Goal: Transaction & Acquisition: Purchase product/service

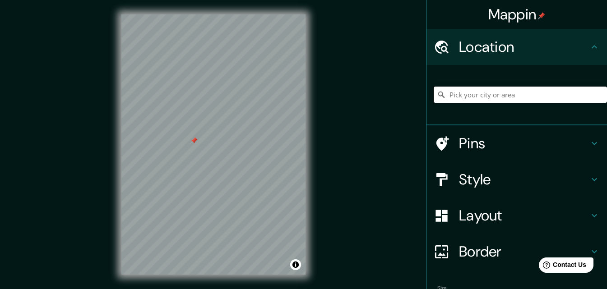
click at [499, 90] on input "Pick your city or area" at bounding box center [520, 95] width 173 height 16
paste input "Pucusana, [GEOGRAPHIC_DATA]"
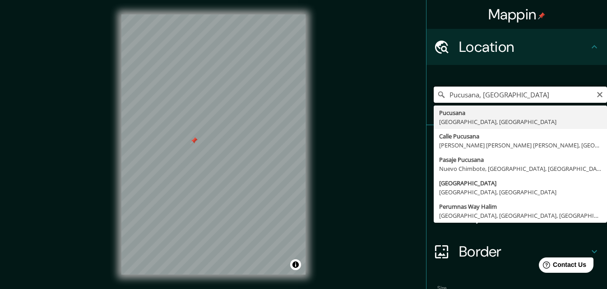
type input "Pucusana, [GEOGRAPHIC_DATA]"
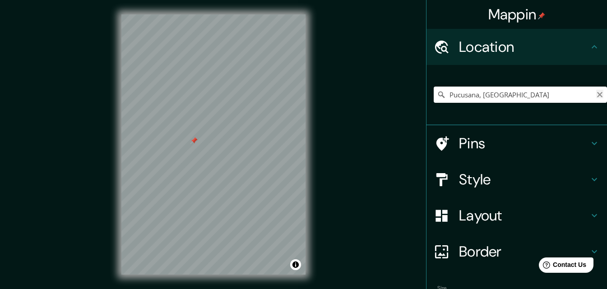
click at [597, 92] on icon "Clear" at bounding box center [600, 94] width 7 height 7
paste input "[PERSON_NAME][GEOGRAPHIC_DATA]"
type input "[STREET_ADDRESS]"
click at [597, 95] on icon "Clear" at bounding box center [600, 94] width 7 height 7
click at [533, 99] on input "Pick your city or area" at bounding box center [520, 95] width 173 height 16
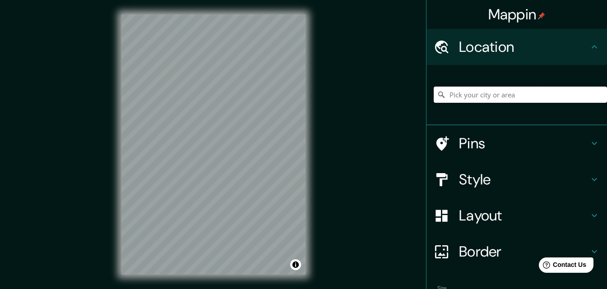
click at [495, 95] on input "Pick your city or area" at bounding box center [520, 95] width 173 height 16
paste input "Pucusana, [GEOGRAPHIC_DATA]"
type input "Pucusana, [GEOGRAPHIC_DATA], [GEOGRAPHIC_DATA]"
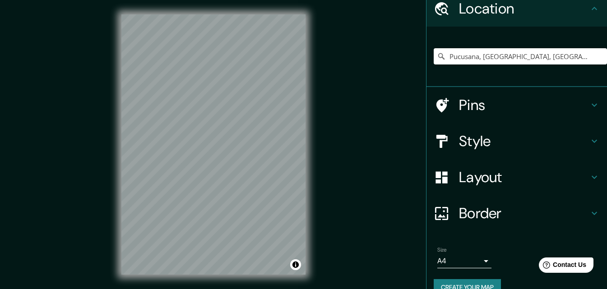
scroll to position [56, 0]
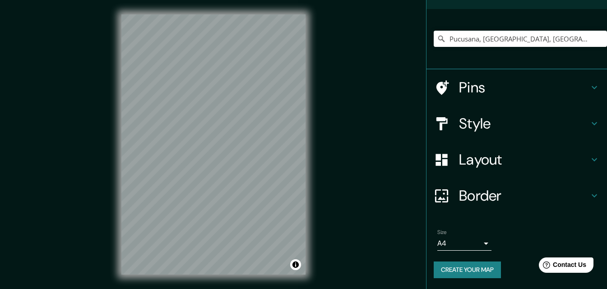
click at [481, 203] on h4 "Border" at bounding box center [524, 196] width 130 height 18
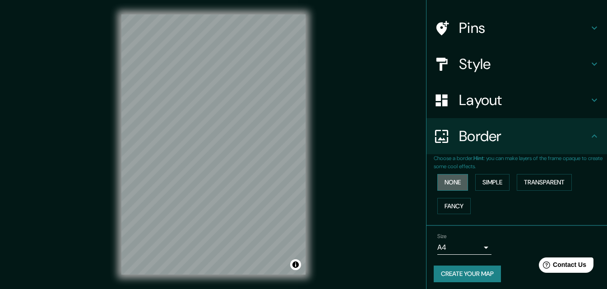
click at [450, 183] on button "None" at bounding box center [453, 182] width 31 height 17
click at [481, 182] on button "Simple" at bounding box center [493, 182] width 34 height 17
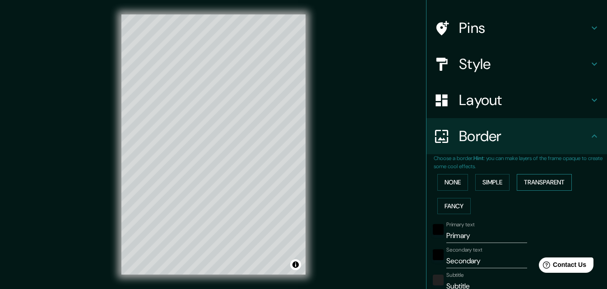
click at [533, 180] on button "Transparent" at bounding box center [544, 182] width 55 height 17
click at [455, 208] on button "Fancy" at bounding box center [454, 206] width 33 height 17
click at [456, 181] on button "None" at bounding box center [453, 182] width 31 height 17
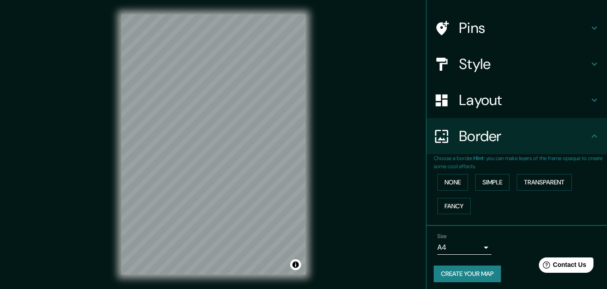
click at [459, 99] on h4 "Layout" at bounding box center [524, 100] width 130 height 18
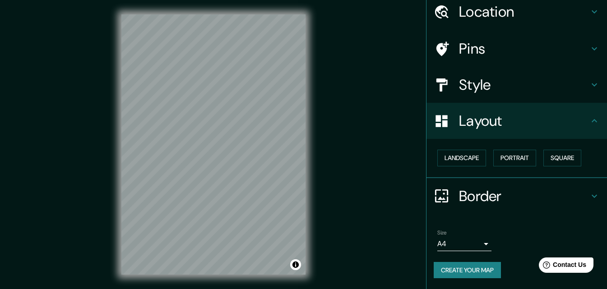
scroll to position [35, 0]
click at [471, 160] on button "Landscape" at bounding box center [462, 158] width 49 height 17
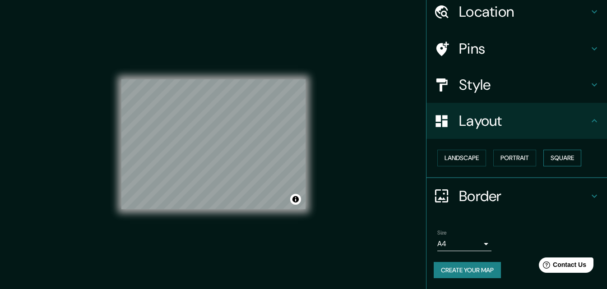
click at [550, 160] on button "Square" at bounding box center [563, 158] width 38 height 17
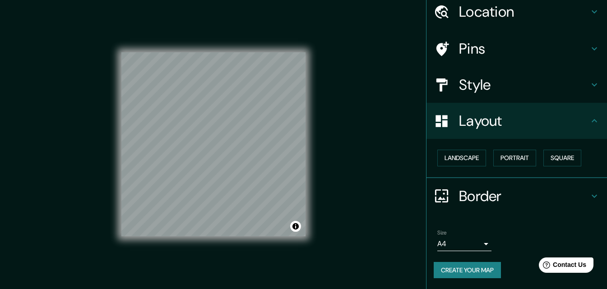
click at [532, 158] on div "Landscape [GEOGRAPHIC_DATA]" at bounding box center [520, 158] width 173 height 24
click at [519, 156] on button "Portrait" at bounding box center [515, 158] width 43 height 17
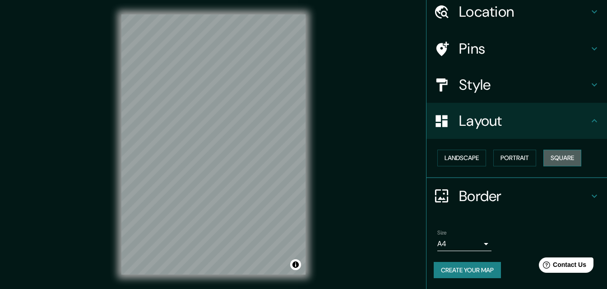
click at [559, 162] on button "Square" at bounding box center [563, 158] width 38 height 17
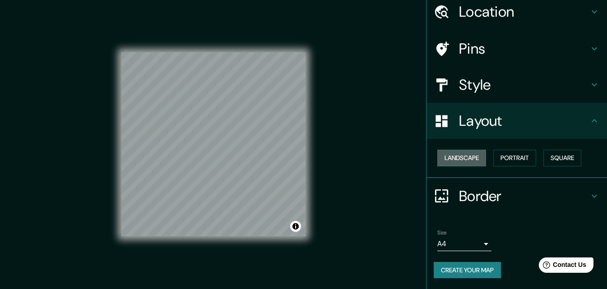
click at [470, 160] on button "Landscape" at bounding box center [462, 158] width 49 height 17
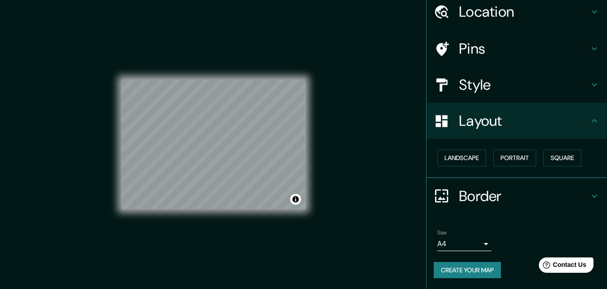
click at [435, 237] on body "Mappin Location [GEOGRAPHIC_DATA], [GEOGRAPHIC_DATA], [GEOGRAPHIC_DATA] Pucusan…" at bounding box center [303, 144] width 607 height 289
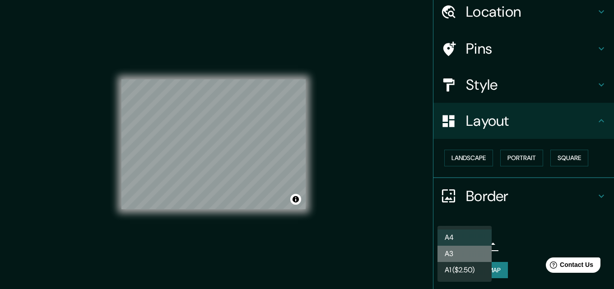
click at [457, 258] on li "A3" at bounding box center [465, 254] width 54 height 16
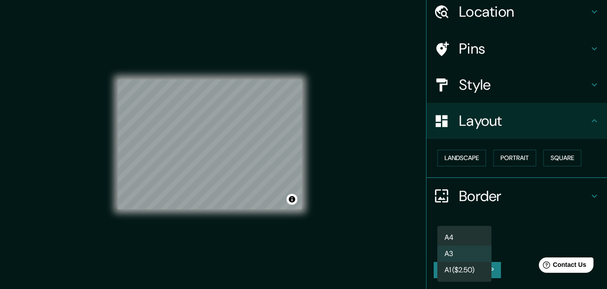
click at [447, 245] on body "Mappin Location [GEOGRAPHIC_DATA], [GEOGRAPHIC_DATA], [GEOGRAPHIC_DATA] Pucusan…" at bounding box center [303, 144] width 607 height 289
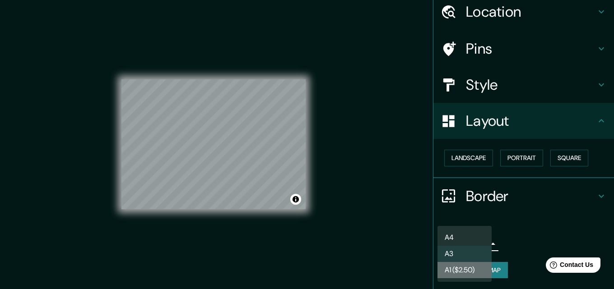
click at [462, 268] on li "A1 ($2.50)" at bounding box center [465, 270] width 54 height 16
click at [448, 248] on body "Mappin Location [GEOGRAPHIC_DATA], [GEOGRAPHIC_DATA], [GEOGRAPHIC_DATA] Pucusan…" at bounding box center [307, 144] width 614 height 289
click at [453, 254] on li "A3" at bounding box center [465, 254] width 54 height 16
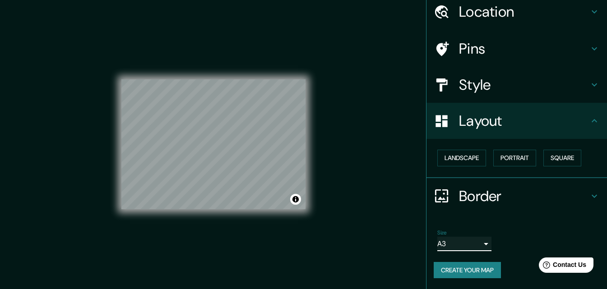
scroll to position [0, 0]
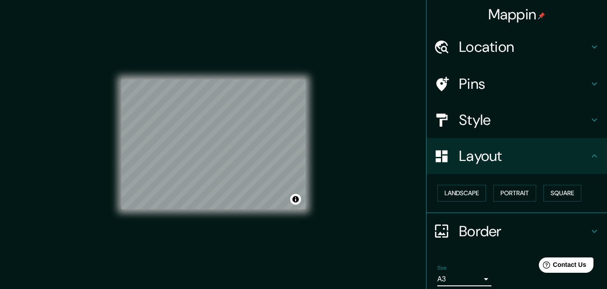
click at [495, 120] on h4 "Style" at bounding box center [524, 120] width 130 height 18
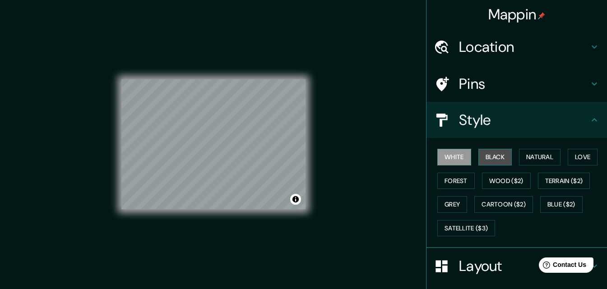
click at [494, 157] on button "Black" at bounding box center [496, 157] width 34 height 17
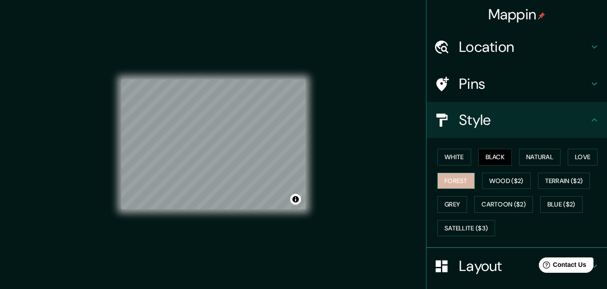
click at [459, 188] on button "Forest" at bounding box center [456, 181] width 37 height 17
click at [446, 206] on button "Grey" at bounding box center [453, 204] width 30 height 17
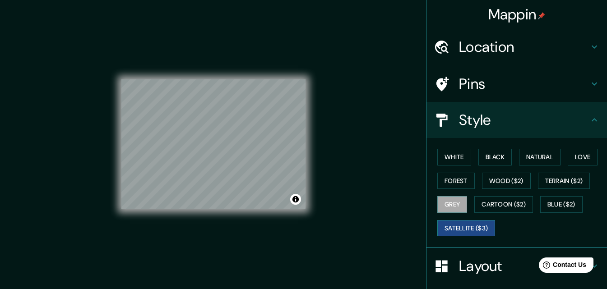
click at [453, 226] on button "Satellite ($3)" at bounding box center [467, 228] width 58 height 17
click at [482, 201] on button "Cartoon ($2)" at bounding box center [504, 204] width 59 height 17
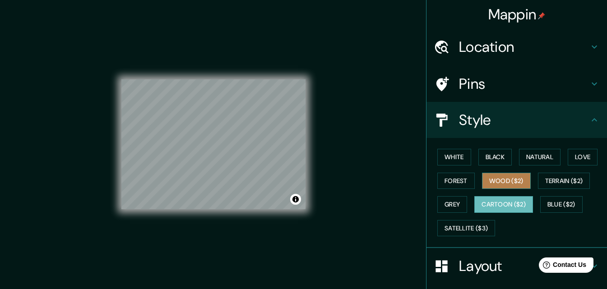
click at [512, 185] on button "Wood ($2)" at bounding box center [506, 181] width 49 height 17
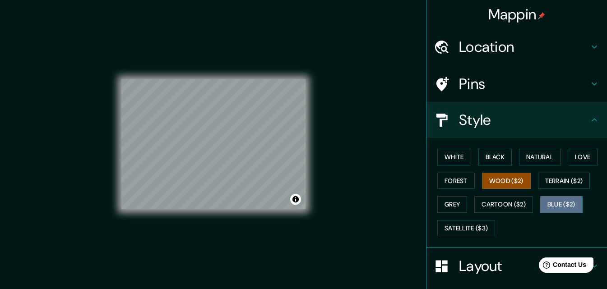
click at [563, 203] on button "Blue ($2)" at bounding box center [562, 204] width 42 height 17
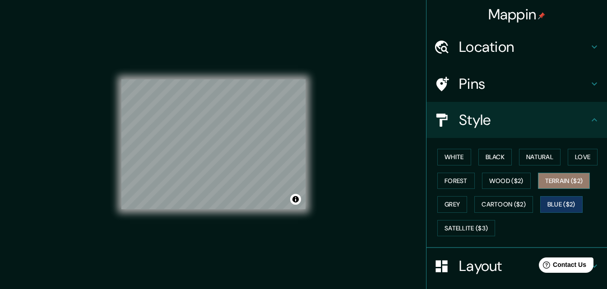
click at [550, 182] on button "Terrain ($2)" at bounding box center [564, 181] width 52 height 17
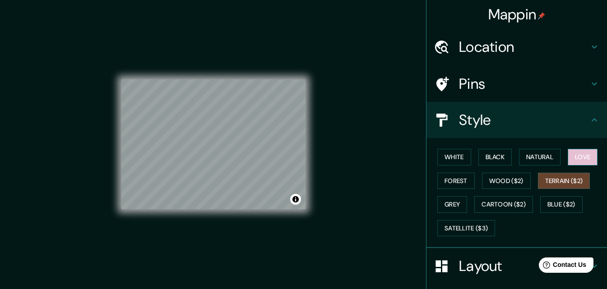
click at [579, 162] on button "Love" at bounding box center [583, 157] width 30 height 17
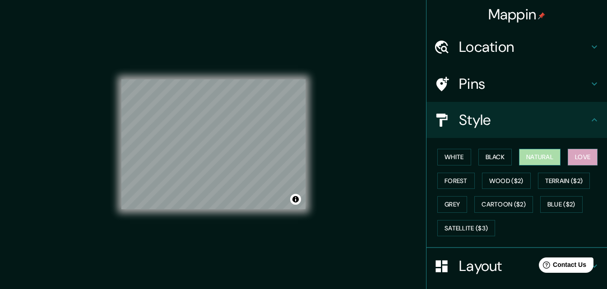
click at [526, 154] on button "Natural" at bounding box center [540, 157] width 42 height 17
click at [479, 163] on button "Black" at bounding box center [496, 157] width 34 height 17
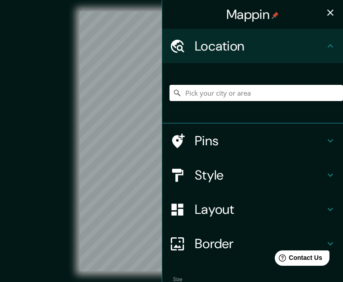
click at [220, 93] on input "Pick your city or area" at bounding box center [255, 93] width 173 height 16
paste input "Pucusana, [GEOGRAPHIC_DATA]"
click at [254, 95] on input "Pucusana, [GEOGRAPHIC_DATA]" at bounding box center [255, 93] width 173 height 16
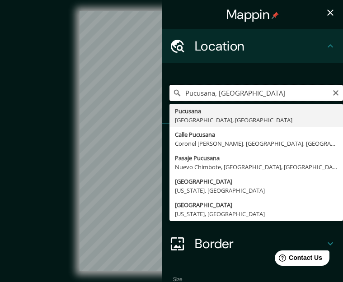
paste input "Pucusana, [GEOGRAPHIC_DATA]"
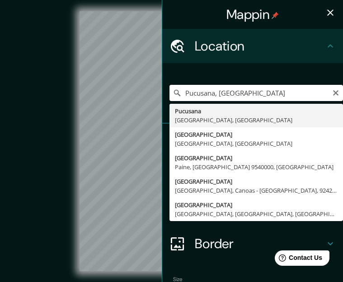
type input "Pucusana, [GEOGRAPHIC_DATA], [GEOGRAPHIC_DATA]"
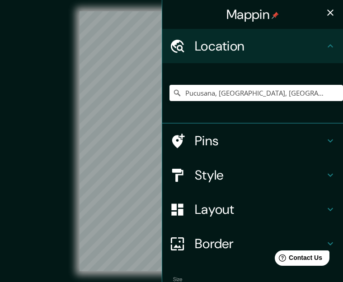
click at [262, 19] on button "button" at bounding box center [330, 13] width 18 height 18
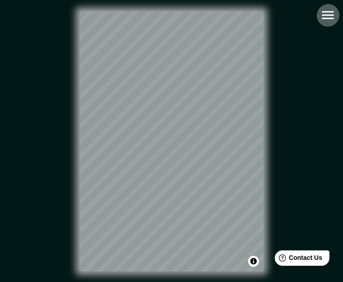
click at [262, 15] on icon "button" at bounding box center [328, 15] width 12 height 8
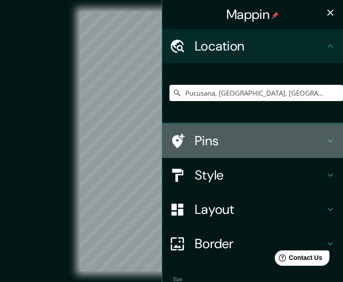
click at [182, 140] on div at bounding box center [181, 141] width 25 height 16
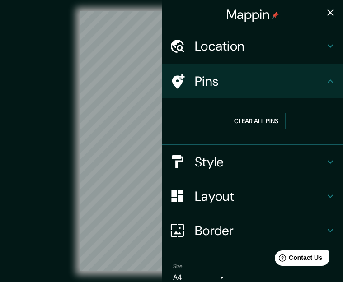
click at [196, 156] on h4 "Style" at bounding box center [260, 162] width 130 height 16
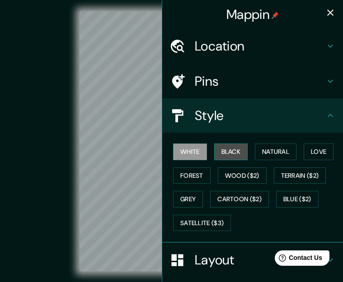
click at [228, 147] on button "Black" at bounding box center [231, 152] width 34 height 17
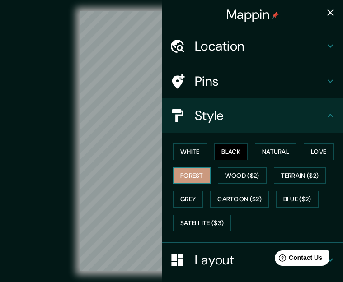
click at [190, 183] on button "Forest" at bounding box center [191, 176] width 37 height 17
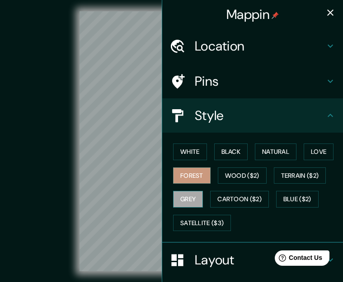
click at [188, 192] on button "Grey" at bounding box center [188, 199] width 30 height 17
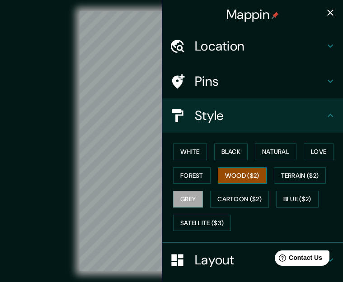
click at [225, 183] on button "Wood ($2)" at bounding box center [242, 176] width 49 height 17
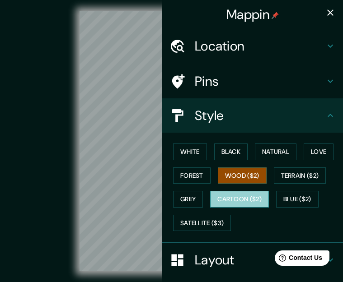
click at [227, 198] on button "Cartoon ($2)" at bounding box center [239, 199] width 59 height 17
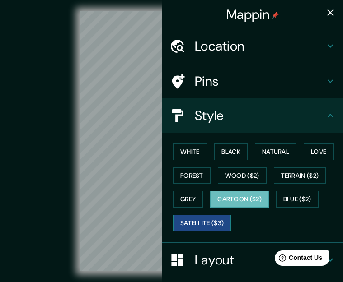
click at [202, 223] on button "Satellite ($3)" at bounding box center [202, 223] width 58 height 17
click at [229, 202] on button "Cartoon ($2)" at bounding box center [239, 199] width 59 height 17
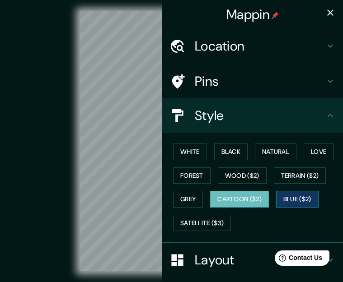
click at [262, 192] on button "Blue ($2)" at bounding box center [297, 199] width 42 height 17
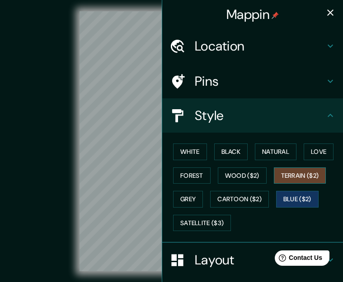
click at [262, 182] on button "Terrain ($2)" at bounding box center [300, 176] width 52 height 17
click at [262, 199] on button "Blue ($2)" at bounding box center [297, 199] width 42 height 17
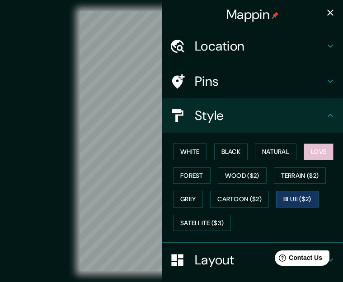
click at [262, 156] on button "Love" at bounding box center [318, 152] width 30 height 17
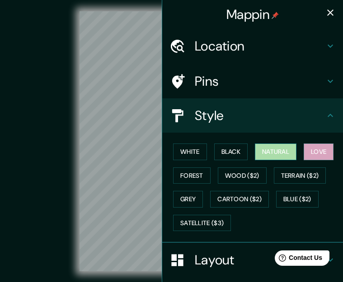
click at [262, 151] on button "Natural" at bounding box center [276, 152] width 42 height 17
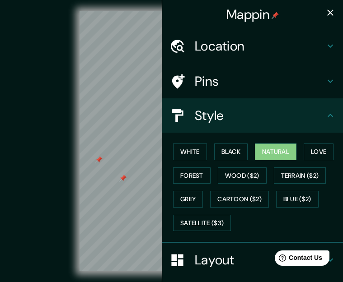
click at [262, 16] on icon "button" at bounding box center [330, 12] width 11 height 11
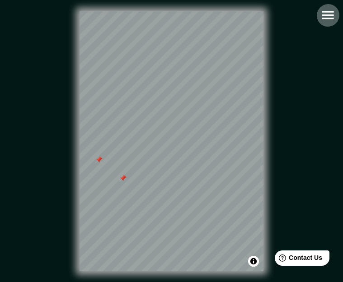
drag, startPoint x: 271, startPoint y: 97, endPoint x: 327, endPoint y: 18, distance: 96.9
click at [262, 18] on icon "button" at bounding box center [328, 15] width 12 height 8
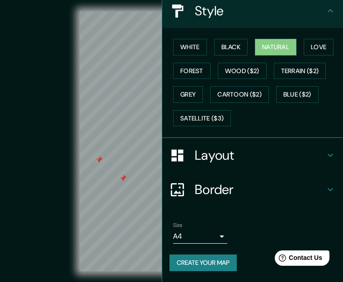
click at [223, 156] on h4 "Layout" at bounding box center [260, 155] width 130 height 16
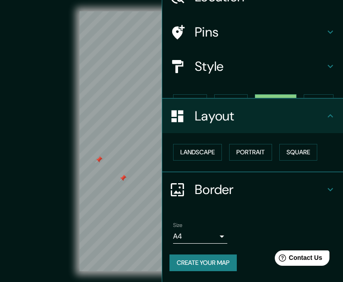
scroll to position [33, 0]
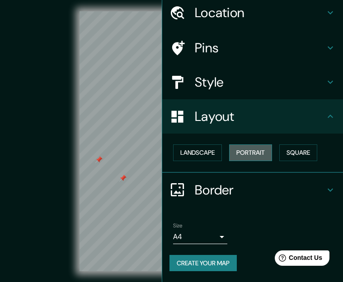
click at [251, 153] on button "Portrait" at bounding box center [250, 153] width 43 height 17
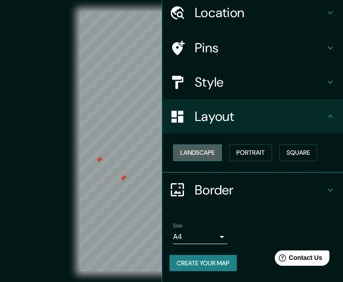
click at [189, 152] on button "Landscape" at bounding box center [197, 153] width 49 height 17
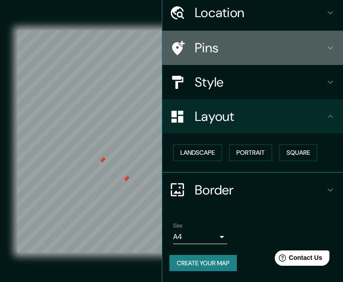
click at [195, 44] on h4 "Pins" at bounding box center [260, 48] width 130 height 16
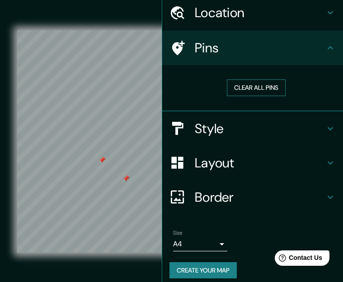
click at [249, 82] on button "Clear all pins" at bounding box center [256, 87] width 59 height 17
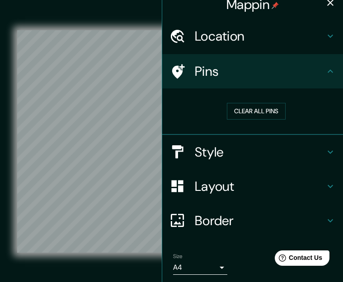
scroll to position [0, 0]
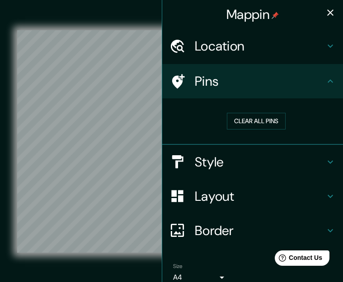
click at [262, 19] on button "button" at bounding box center [330, 13] width 18 height 18
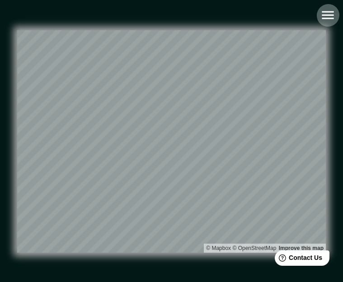
click at [262, 14] on icon "button" at bounding box center [328, 15] width 16 height 16
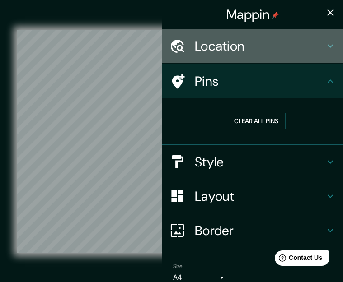
drag, startPoint x: 239, startPoint y: 54, endPoint x: 239, endPoint y: 59, distance: 5.0
click at [239, 57] on div "Location" at bounding box center [252, 46] width 181 height 34
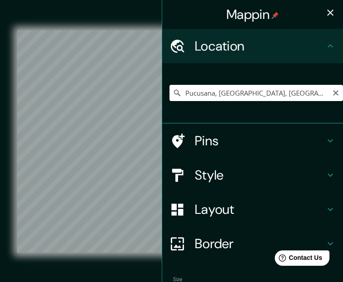
click at [262, 102] on div "Pucusana, [GEOGRAPHIC_DATA], [GEOGRAPHIC_DATA] Pucusana [GEOGRAPHIC_DATA], [GEO…" at bounding box center [255, 92] width 173 height 45
click at [262, 95] on input "Pucusana, [GEOGRAPHIC_DATA], [GEOGRAPHIC_DATA]" at bounding box center [255, 93] width 173 height 16
click at [262, 98] on input "Pucusana, [GEOGRAPHIC_DATA], [GEOGRAPHIC_DATA]" at bounding box center [255, 93] width 173 height 16
click at [262, 93] on icon "Clear" at bounding box center [335, 92] width 7 height 7
paste input "Pucusana, [GEOGRAPHIC_DATA]"
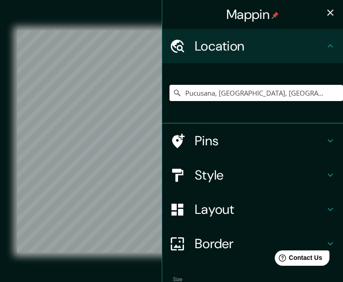
type input "Pucusana, [GEOGRAPHIC_DATA], [GEOGRAPHIC_DATA]"
click at [262, 15] on icon "button" at bounding box center [330, 12] width 11 height 11
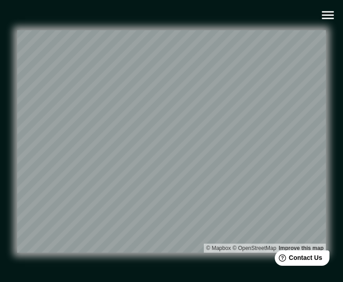
click at [262, 14] on button "button" at bounding box center [327, 15] width 23 height 23
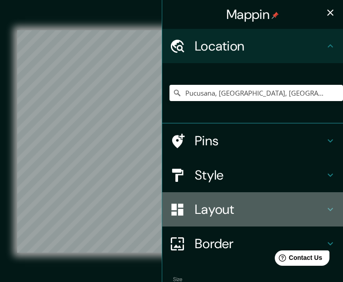
click at [205, 207] on h4 "Layout" at bounding box center [260, 209] width 130 height 16
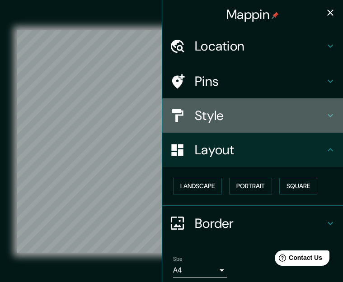
click at [214, 126] on div "Style" at bounding box center [252, 115] width 181 height 34
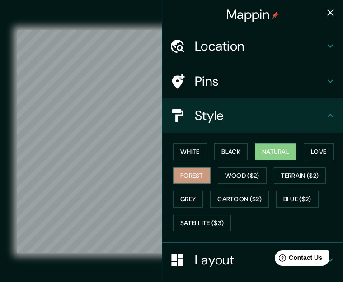
click at [185, 182] on button "Forest" at bounding box center [191, 176] width 37 height 17
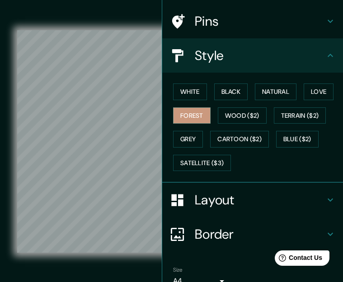
click at [195, 194] on h4 "Layout" at bounding box center [260, 200] width 130 height 16
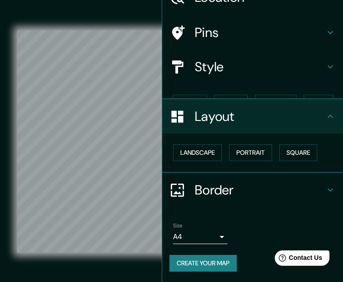
scroll to position [33, 0]
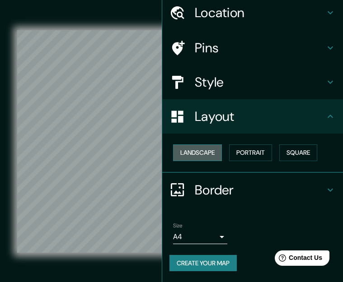
click at [202, 159] on button "Landscape" at bounding box center [197, 153] width 49 height 17
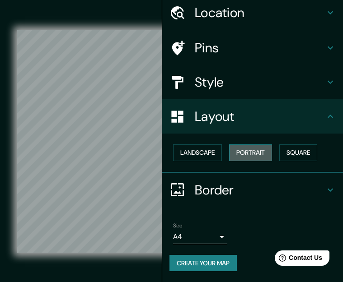
click at [238, 154] on button "Portrait" at bounding box center [250, 153] width 43 height 17
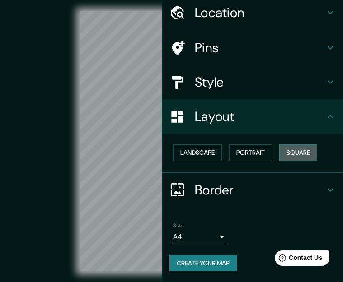
click at [262, 153] on button "Square" at bounding box center [298, 153] width 38 height 17
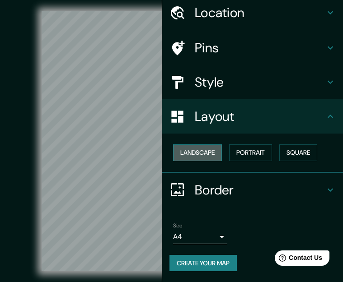
click at [205, 152] on button "Landscape" at bounding box center [197, 153] width 49 height 17
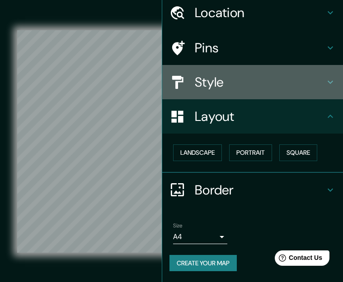
click at [208, 86] on h4 "Style" at bounding box center [260, 82] width 130 height 16
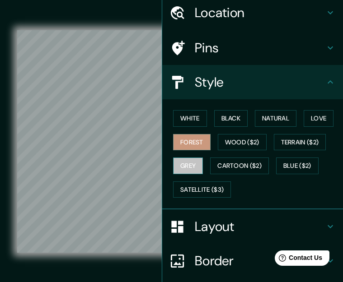
click at [181, 170] on button "Grey" at bounding box center [188, 166] width 30 height 17
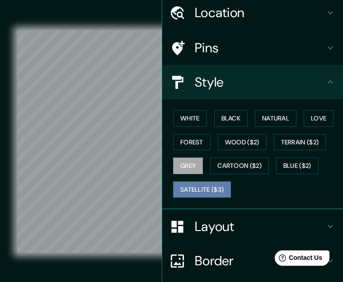
click at [186, 186] on button "Satellite ($3)" at bounding box center [202, 190] width 58 height 17
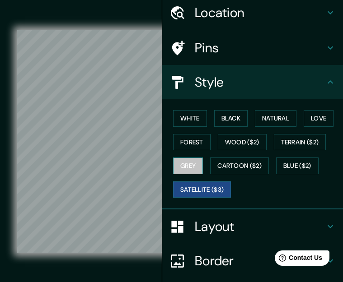
click at [186, 167] on button "Grey" at bounding box center [188, 166] width 30 height 17
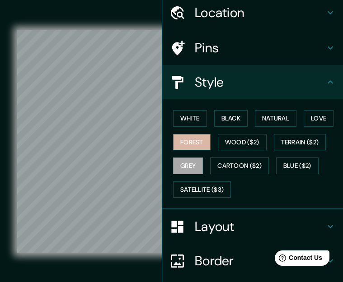
click at [196, 141] on button "Forest" at bounding box center [191, 142] width 37 height 17
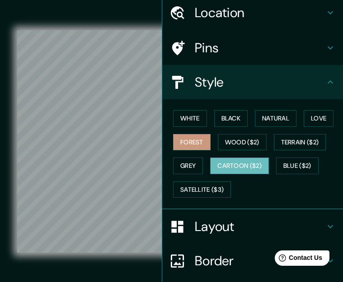
click at [222, 163] on button "Cartoon ($2)" at bounding box center [239, 166] width 59 height 17
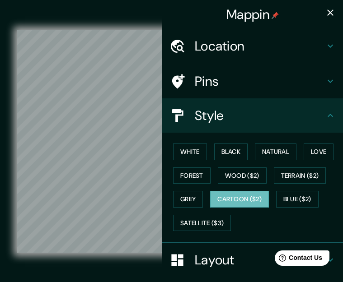
click at [262, 19] on button "button" at bounding box center [330, 13] width 18 height 18
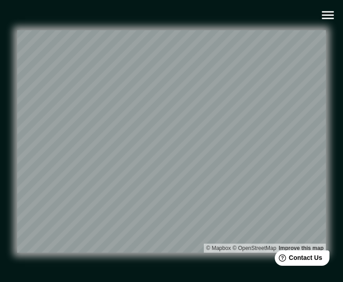
click at [262, 20] on icon "button" at bounding box center [328, 15] width 16 height 16
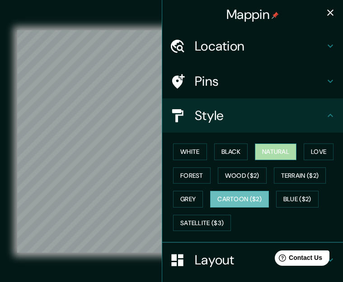
click at [262, 155] on button "Natural" at bounding box center [276, 152] width 42 height 17
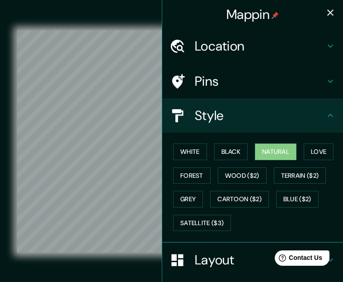
click at [262, 163] on div "White Black Natural Love Forest Wood ($2) Terrain ($2) Grey Cartoon ($2) Blue (…" at bounding box center [255, 187] width 173 height 95
click at [262, 151] on button "Love" at bounding box center [318, 152] width 30 height 17
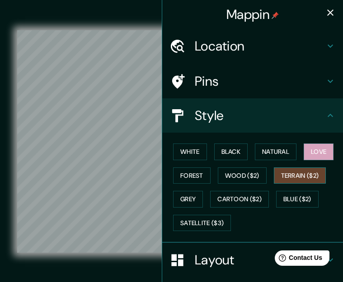
click at [262, 169] on button "Terrain ($2)" at bounding box center [300, 176] width 52 height 17
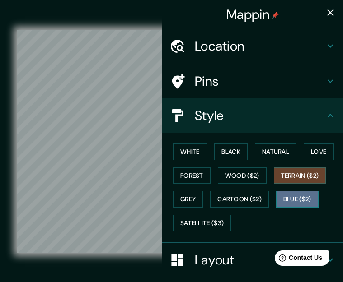
click at [262, 201] on button "Blue ($2)" at bounding box center [297, 199] width 42 height 17
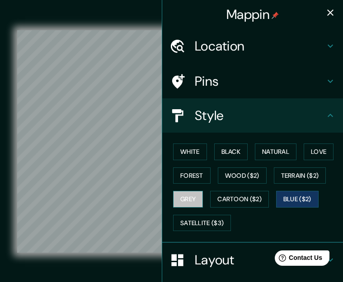
click at [185, 198] on button "Grey" at bounding box center [188, 199] width 30 height 17
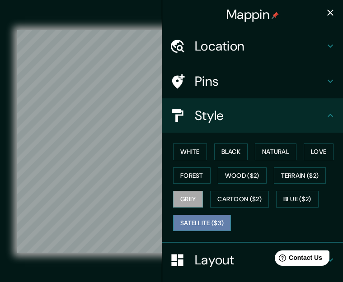
click at [201, 227] on button "Satellite ($3)" at bounding box center [202, 223] width 58 height 17
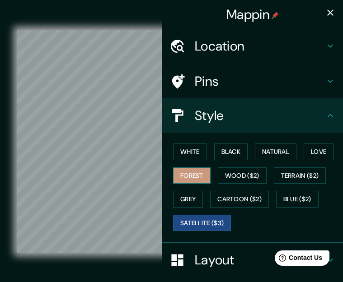
click at [192, 179] on button "Forest" at bounding box center [191, 176] width 37 height 17
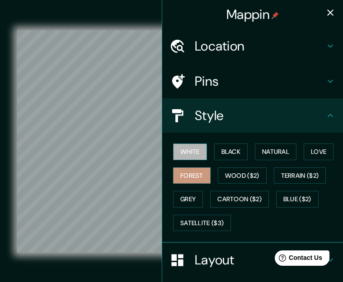
click at [187, 157] on button "White" at bounding box center [190, 152] width 34 height 17
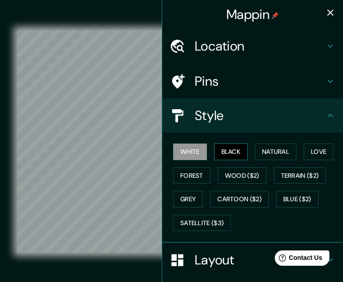
click at [214, 151] on button "Black" at bounding box center [231, 152] width 34 height 17
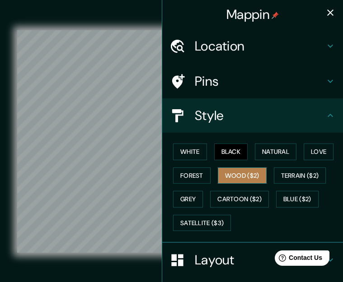
click at [219, 175] on button "Wood ($2)" at bounding box center [242, 176] width 49 height 17
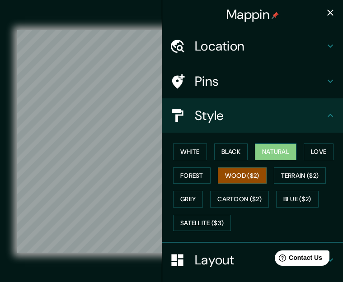
click at [256, 154] on button "Natural" at bounding box center [276, 152] width 42 height 17
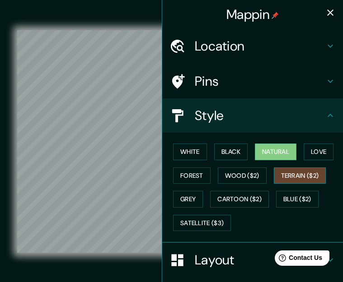
click at [262, 176] on button "Terrain ($2)" at bounding box center [300, 176] width 52 height 17
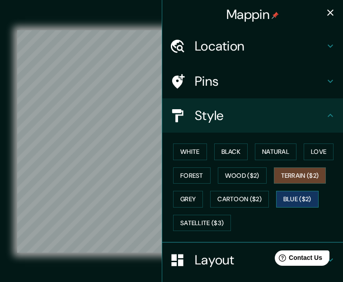
click at [262, 206] on button "Blue ($2)" at bounding box center [297, 199] width 42 height 17
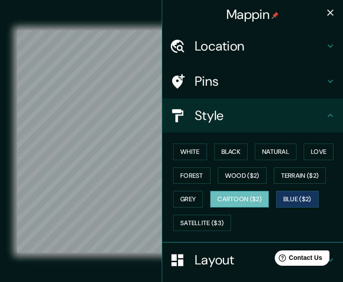
click at [243, 204] on button "Cartoon ($2)" at bounding box center [239, 199] width 59 height 17
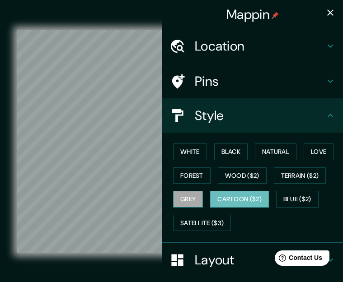
click at [175, 199] on button "Grey" at bounding box center [188, 199] width 30 height 17
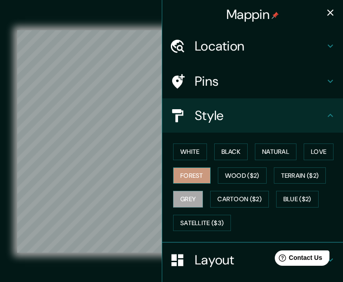
click at [182, 182] on button "Forest" at bounding box center [191, 176] width 37 height 17
click at [262, 16] on icon "button" at bounding box center [330, 12] width 11 height 11
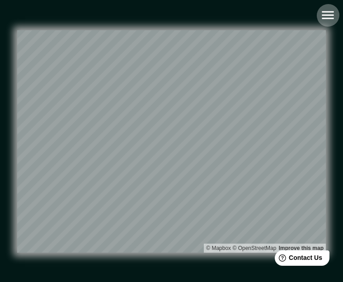
click at [262, 15] on icon "button" at bounding box center [328, 15] width 12 height 8
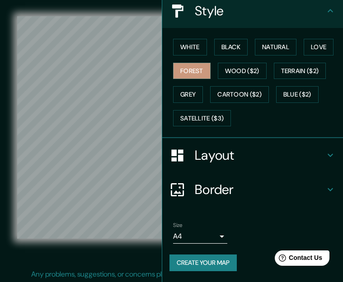
scroll to position [21, 0]
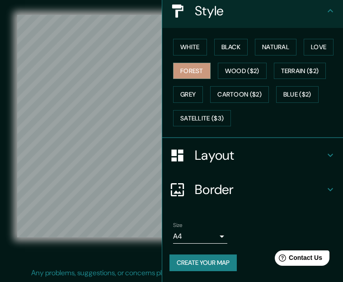
click at [216, 197] on h4 "Border" at bounding box center [260, 190] width 130 height 16
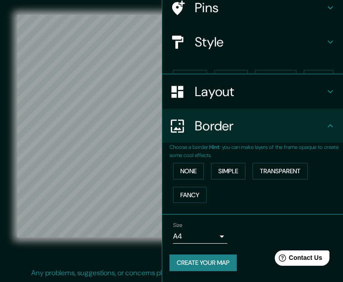
scroll to position [58, 0]
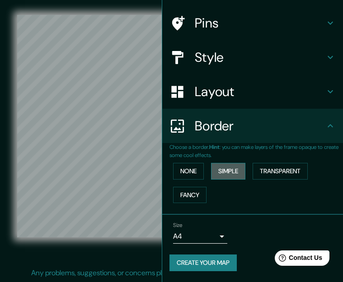
click at [229, 169] on button "Simple" at bounding box center [228, 171] width 34 height 17
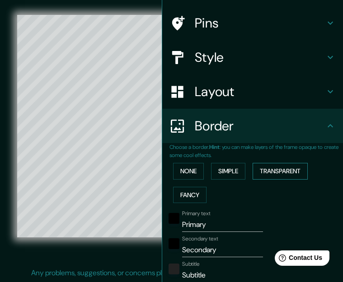
click at [262, 167] on button "Transparent" at bounding box center [279, 171] width 55 height 17
click at [177, 199] on button "Fancy" at bounding box center [189, 195] width 33 height 17
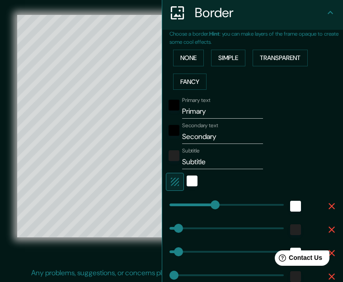
scroll to position [179, 0]
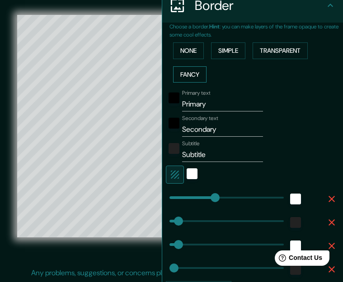
click at [191, 81] on button "Fancy" at bounding box center [189, 74] width 33 height 17
type input "278"
type input "56"
type input "28"
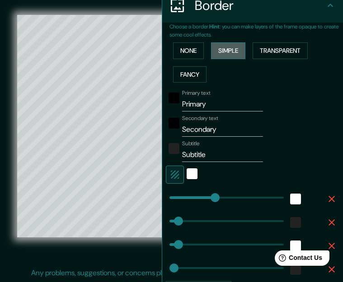
click at [213, 49] on button "Simple" at bounding box center [228, 50] width 34 height 17
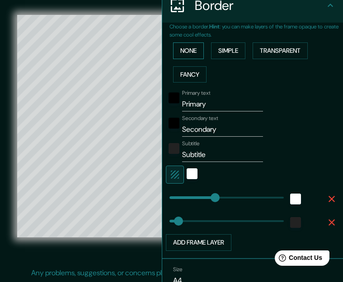
click at [183, 44] on button "None" at bounding box center [188, 50] width 31 height 17
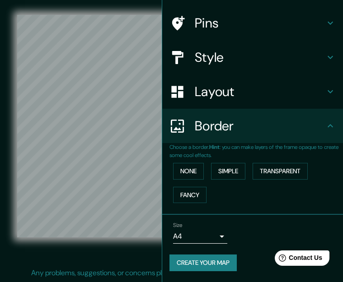
scroll to position [58, 0]
click at [211, 174] on button "Simple" at bounding box center [228, 171] width 34 height 17
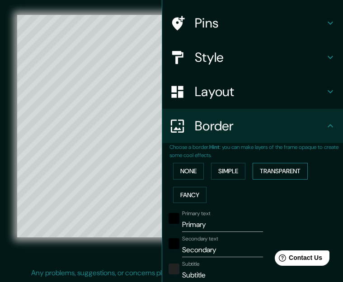
click at [262, 168] on button "Transparent" at bounding box center [279, 171] width 55 height 17
click at [176, 197] on button "Fancy" at bounding box center [189, 195] width 33 height 17
click at [262, 176] on button "Transparent" at bounding box center [279, 171] width 55 height 17
click at [214, 169] on button "Simple" at bounding box center [228, 171] width 34 height 17
click at [262, 173] on button "Transparent" at bounding box center [279, 171] width 55 height 17
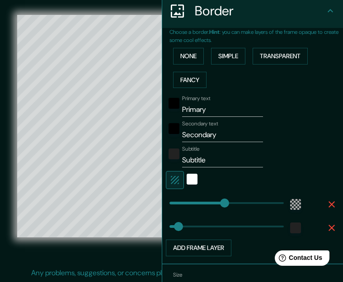
scroll to position [209, 0]
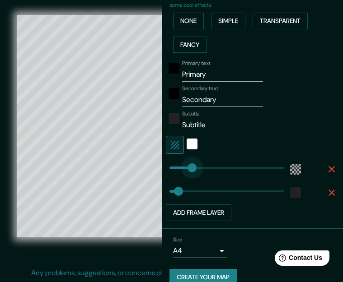
type input "80"
drag, startPoint x: 217, startPoint y: 168, endPoint x: 176, endPoint y: 165, distance: 41.2
type input "56"
type input "0"
drag, startPoint x: 176, startPoint y: 165, endPoint x: 162, endPoint y: 168, distance: 14.3
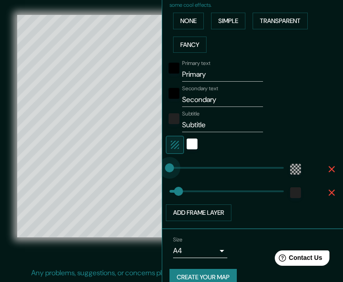
type input "56"
type input "49"
drag, startPoint x: 162, startPoint y: 168, endPoint x: 171, endPoint y: 168, distance: 9.0
type input "56"
type input "36"
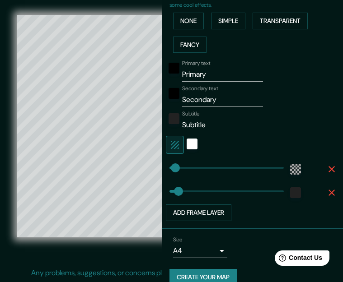
scroll to position [229, 0]
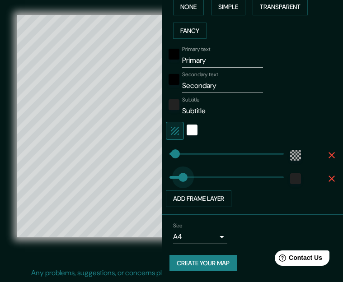
type input "310"
drag, startPoint x: 176, startPoint y: 173, endPoint x: 214, endPoint y: 176, distance: 37.6
type input "0"
drag, startPoint x: 211, startPoint y: 176, endPoint x: 155, endPoint y: 177, distance: 56.5
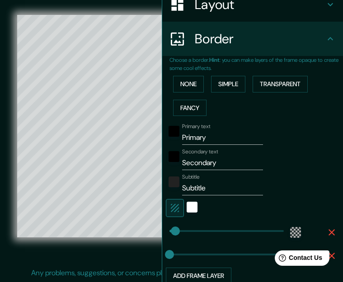
scroll to position [139, 0]
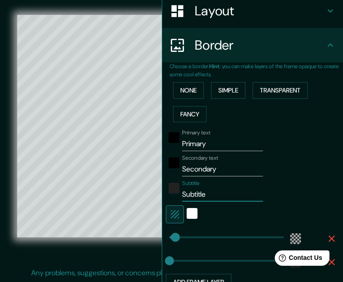
click at [213, 191] on input "Subtitle" at bounding box center [222, 194] width 81 height 14
click at [219, 143] on input "Primary" at bounding box center [222, 144] width 81 height 14
type input "P"
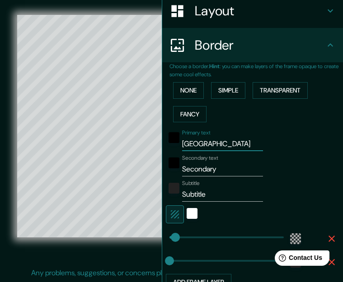
type input "[GEOGRAPHIC_DATA]"
click at [219, 168] on input "Secondary" at bounding box center [222, 169] width 81 height 14
type input "S"
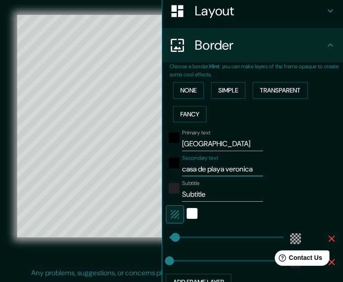
scroll to position [0, 1]
click at [237, 169] on input "casa de playa veronica" at bounding box center [222, 169] width 81 height 14
type input "casa de playa verónica"
click at [240, 147] on input "[GEOGRAPHIC_DATA]" at bounding box center [222, 144] width 81 height 14
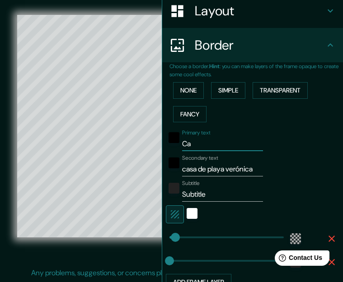
type input "C"
click at [211, 199] on input "Subtitle" at bounding box center [222, 194] width 81 height 14
type input "S"
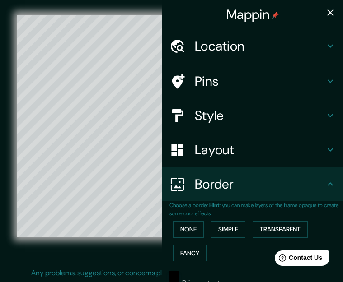
type input "Arq. [PERSON_NAME]"
click at [262, 13] on icon "button" at bounding box center [330, 12] width 11 height 11
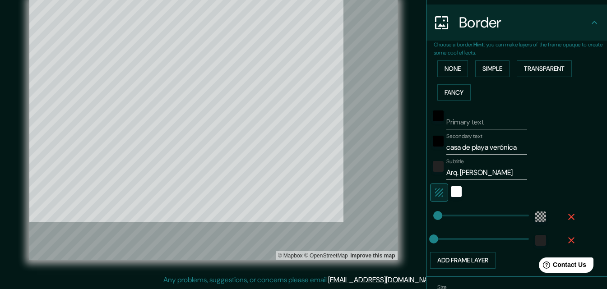
scroll to position [181, 0]
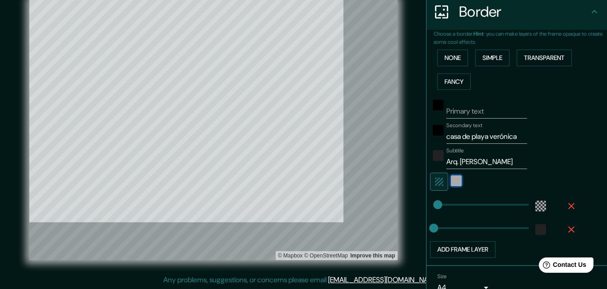
click at [262, 183] on div "white" at bounding box center [456, 181] width 11 height 11
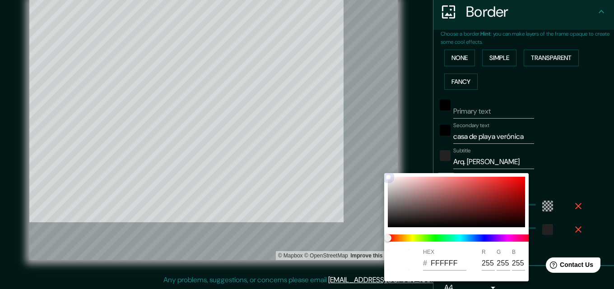
type input "814848"
type input "129"
type input "72"
click at [262, 202] on div at bounding box center [456, 202] width 137 height 51
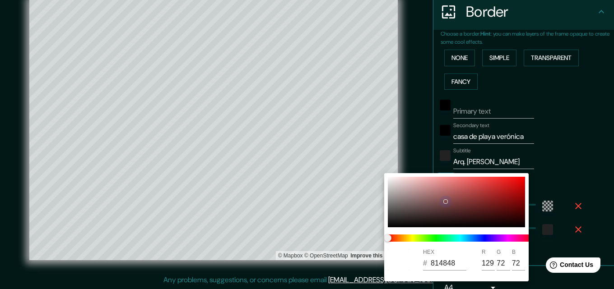
type input "814B4B"
type input "75"
type input "271C1C"
type input "39"
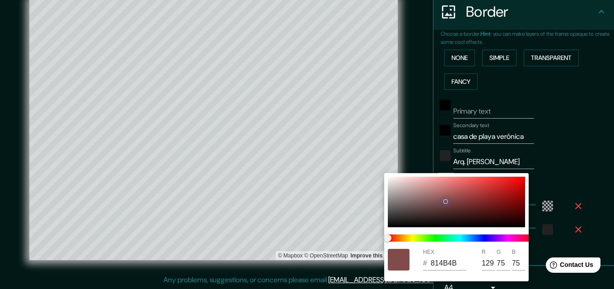
type input "28"
type input "070606"
type input "7"
type input "6"
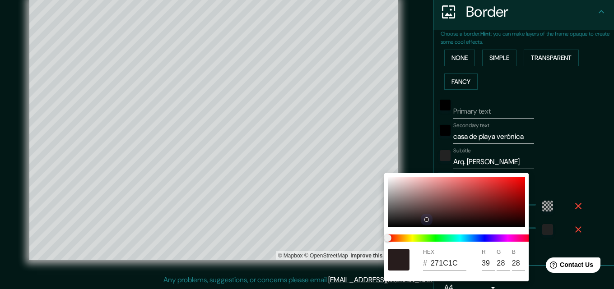
type input "6"
type input "191717"
type input "25"
type input "23"
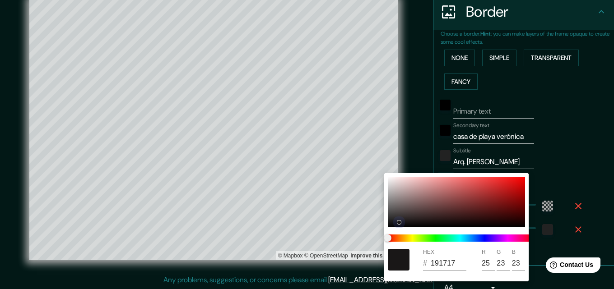
type input "473D3D"
type input "71"
type input "61"
type input "574949"
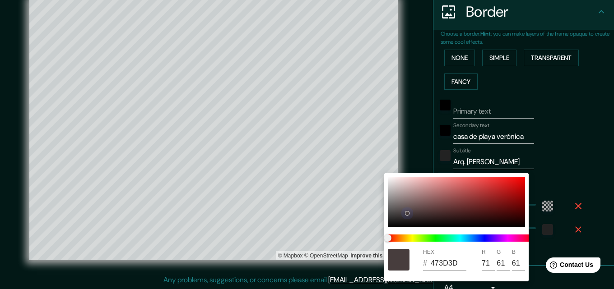
type input "87"
type input "73"
type input "676161"
type input "103"
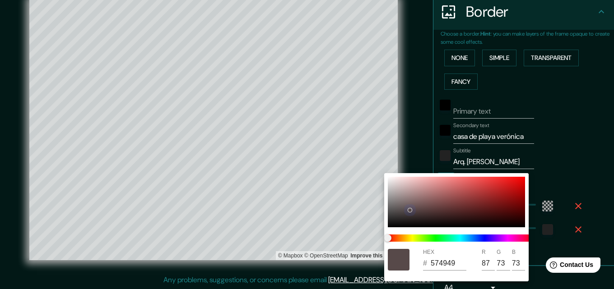
type input "97"
type input "AF8E8E"
type input "175"
type input "142"
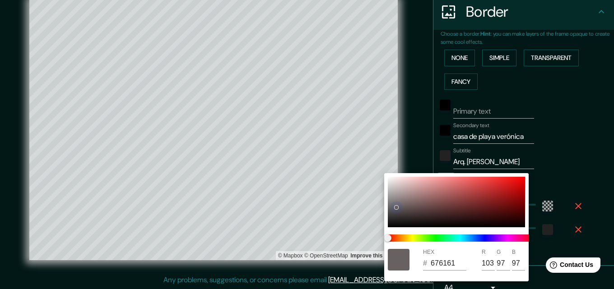
type input "142"
type input "9C7878"
type input "156"
type input "120"
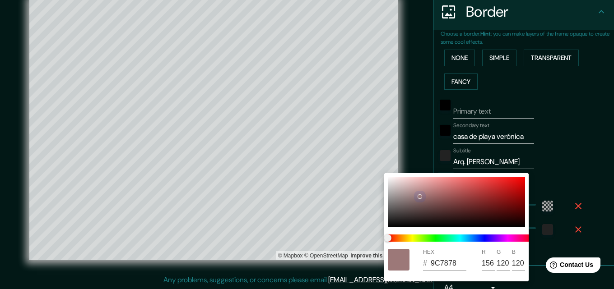
type input "956E6E"
type input "149"
type input "110"
type input "8C6565"
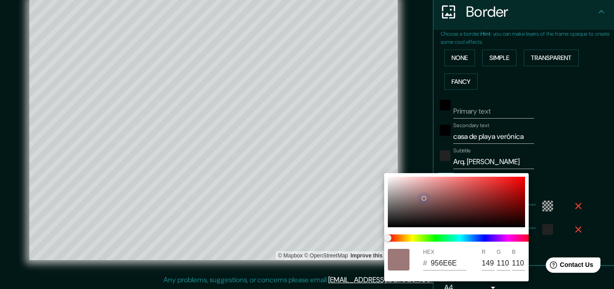
type input "140"
type input "101"
type input "7E5858"
type input "126"
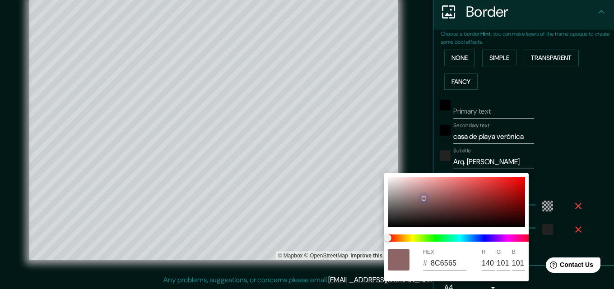
type input "88"
type input "815A5A"
type input "129"
type input "90"
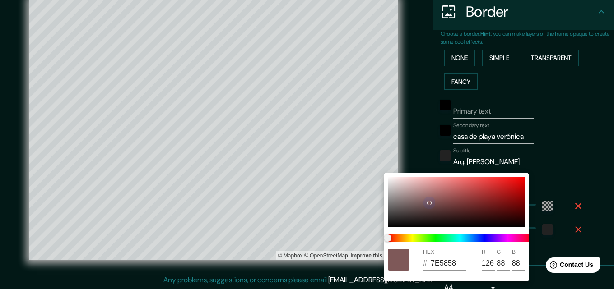
type input "90"
drag, startPoint x: 444, startPoint y: 202, endPoint x: 429, endPoint y: 202, distance: 14.9
click at [262, 202] on div at bounding box center [430, 202] width 4 height 4
type input "A87E7E"
type input "168"
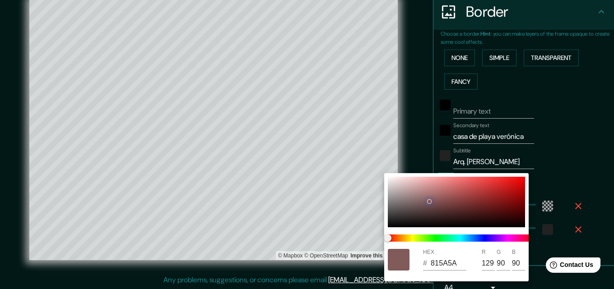
type input "126"
type input "A88080"
type input "128"
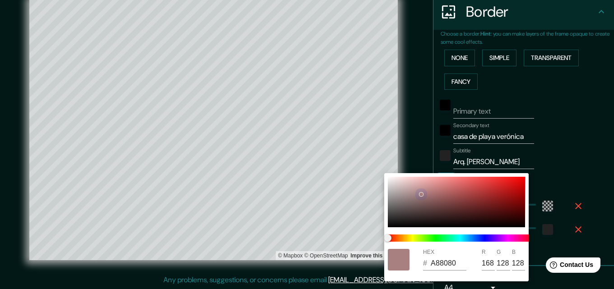
type input "EDA2A2"
type input "237"
type input "162"
type input "FFAFAF"
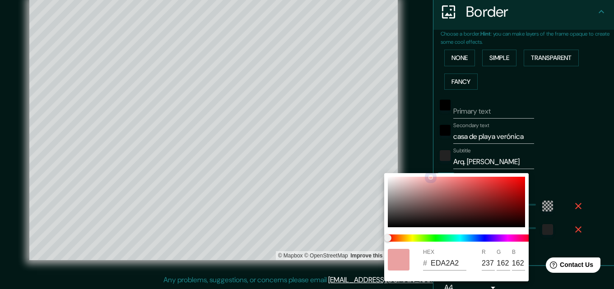
type input "255"
type input "175"
type input "FABDBD"
type input "250"
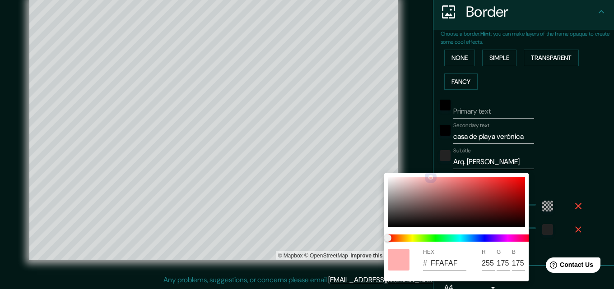
type input "189"
type input "D6A3A3"
type input "214"
type input "163"
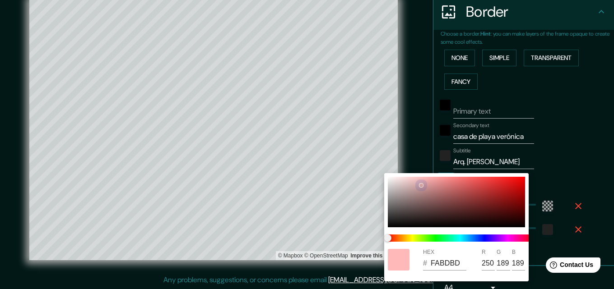
type input "163"
type input "C69797"
type input "198"
type input "151"
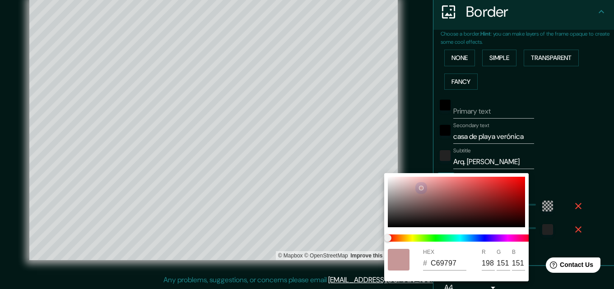
type input "C89898"
type input "200"
type input "152"
type input "D8A5A5"
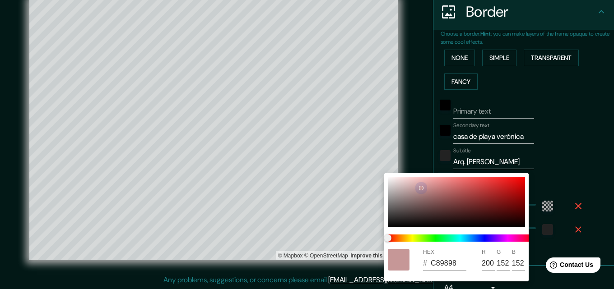
type input "216"
type input "165"
type input "F1C1C1"
type input "241"
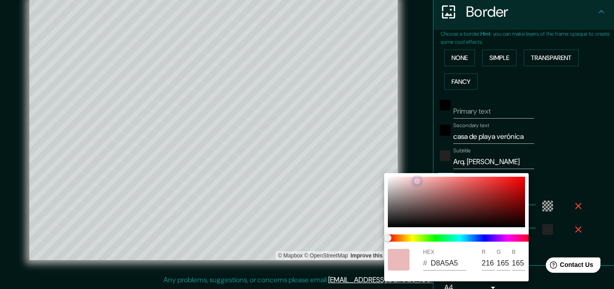
type input "193"
type input "F4C3C3"
type input "244"
type input "195"
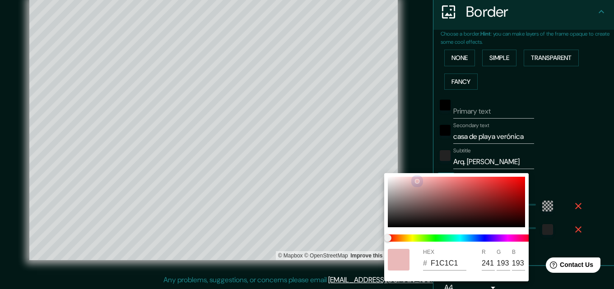
type input "195"
type input "F1BDBD"
type input "241"
type input "189"
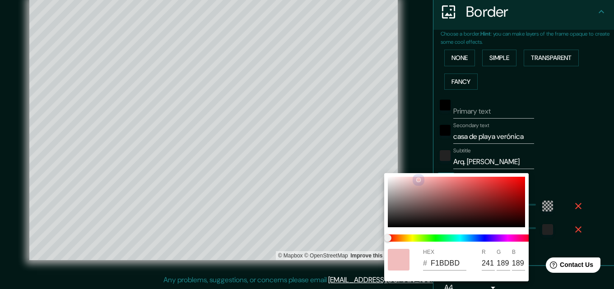
drag, startPoint x: 429, startPoint y: 202, endPoint x: 417, endPoint y: 180, distance: 25.3
click at [262, 180] on div at bounding box center [419, 180] width 4 height 4
click at [262, 155] on div at bounding box center [307, 144] width 614 height 289
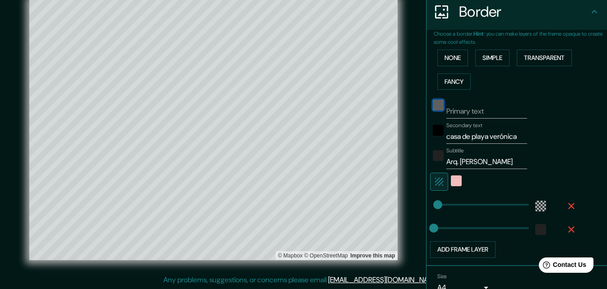
click at [262, 107] on div "black" at bounding box center [438, 105] width 11 height 11
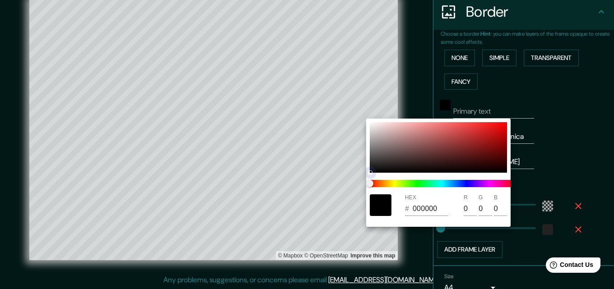
type input "1C1010"
type input "28"
type input "16"
type input "4A2323"
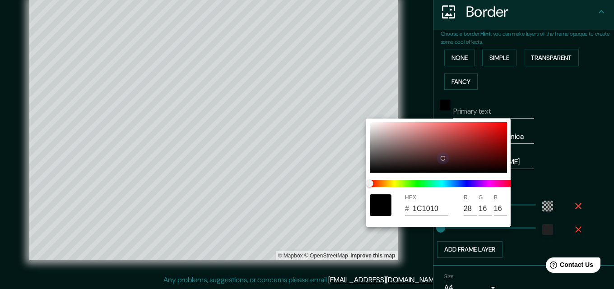
type input "74"
type input "35"
type input "9C4848"
type input "156"
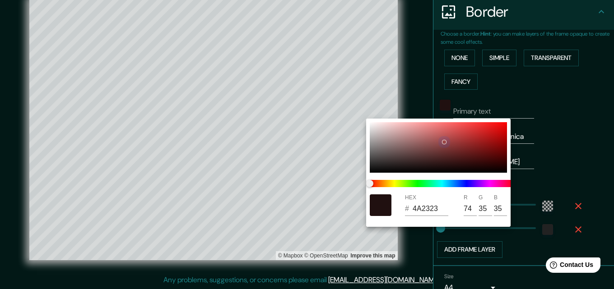
type input "72"
drag, startPoint x: 371, startPoint y: 172, endPoint x: 444, endPoint y: 141, distance: 78.9
click at [262, 141] on div at bounding box center [445, 142] width 4 height 4
type input "A14A4A"
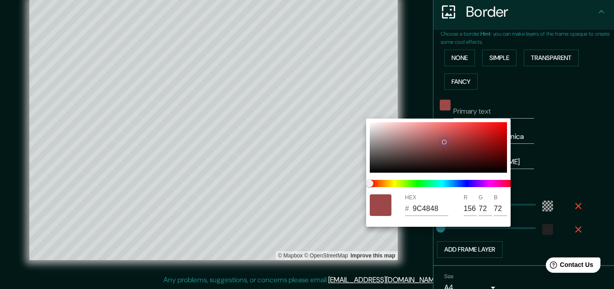
type input "161"
type input "74"
type input "A33030"
type input "163"
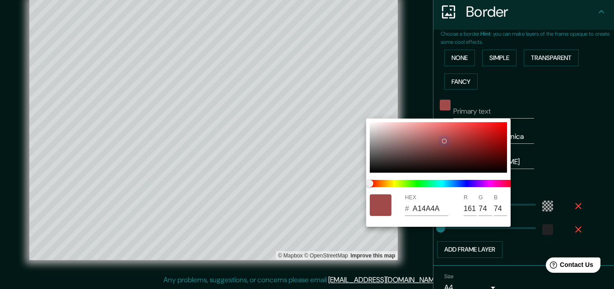
type input "48"
drag, startPoint x: 445, startPoint y: 140, endPoint x: 513, endPoint y: 141, distance: 67.7
click at [262, 141] on div "HEX # A33030 R 163 G 48 B 48" at bounding box center [307, 144] width 614 height 289
click at [262, 141] on div at bounding box center [438, 147] width 137 height 51
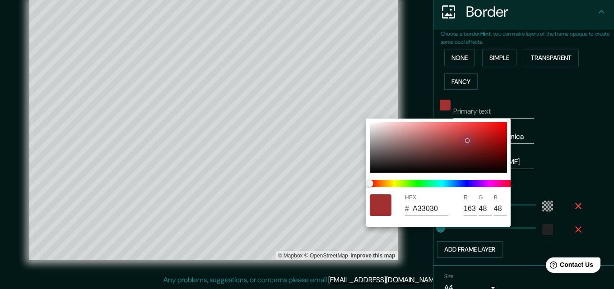
type input "9F0C0C"
type input "159"
type input "12"
click at [262, 126] on div at bounding box center [438, 147] width 137 height 51
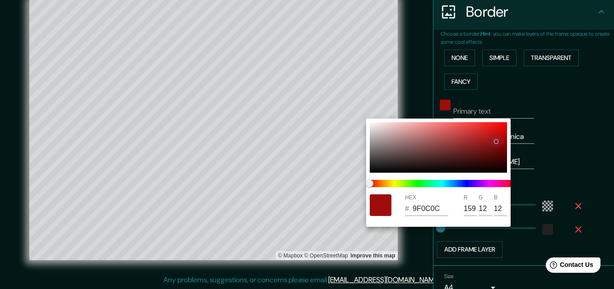
type input "EAD0D0"
type input "234"
type input "208"
click at [262, 127] on div at bounding box center [307, 144] width 614 height 289
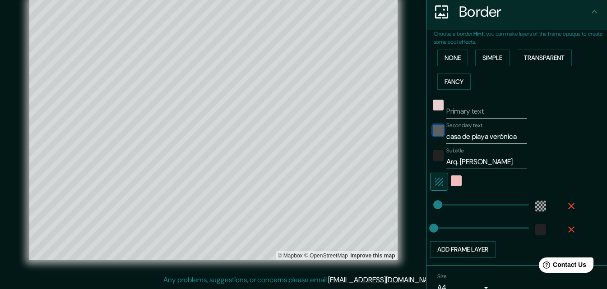
click at [262, 134] on div "black" at bounding box center [438, 130] width 11 height 11
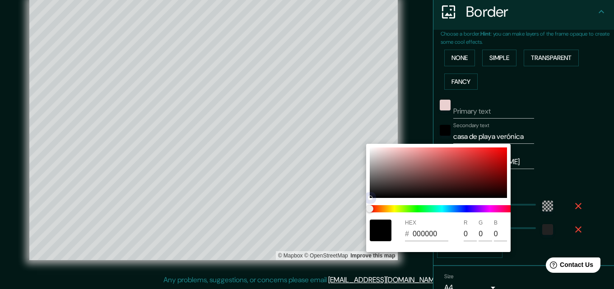
click at [262, 166] on div at bounding box center [438, 173] width 137 height 51
type input "A14D4D"
type input "161"
type input "77"
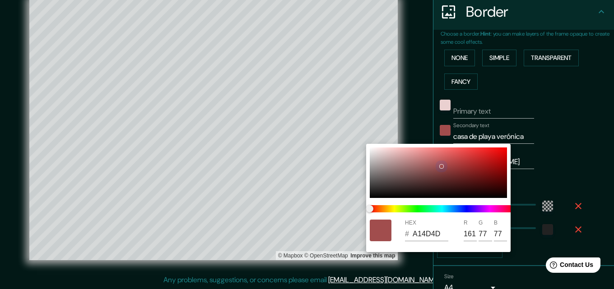
type input "3C0D0D"
type input "60"
type input "13"
type input "470C0C"
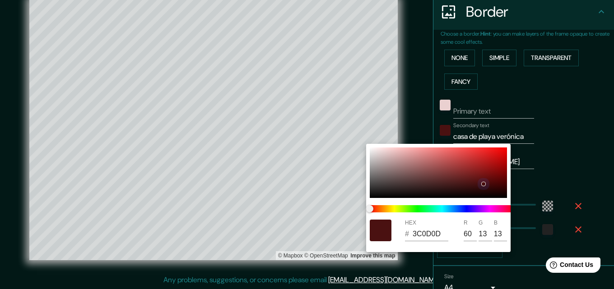
type input "71"
type input "12"
type input "912525"
type input "145"
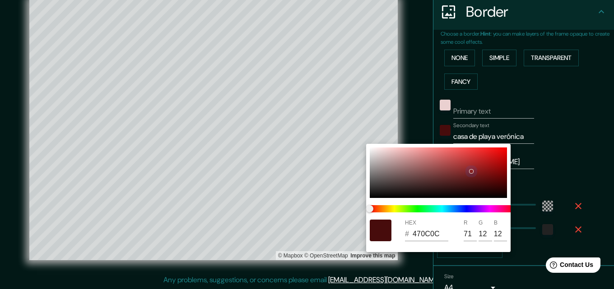
type input "37"
type input "932626"
type input "147"
type input "38"
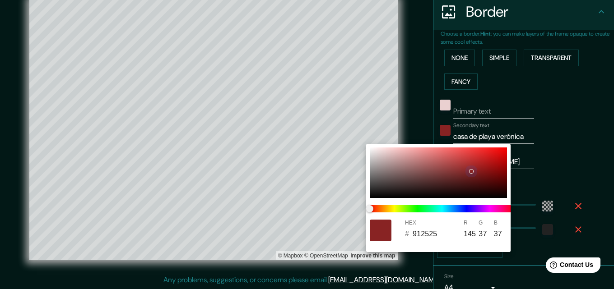
type input "38"
type input "5E1717"
type input "94"
type input "23"
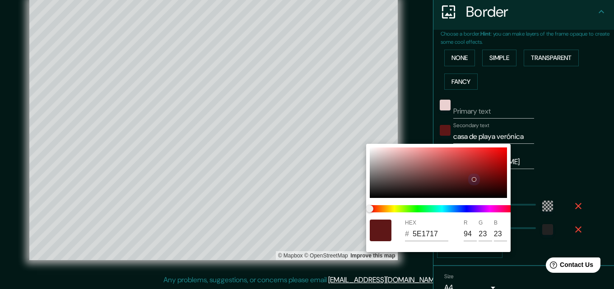
drag, startPoint x: 474, startPoint y: 172, endPoint x: 474, endPoint y: 179, distance: 7.7
click at [262, 179] on div at bounding box center [438, 173] width 137 height 51
click at [262, 162] on div at bounding box center [307, 144] width 614 height 289
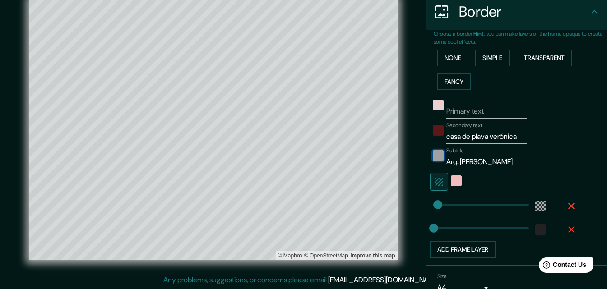
click at [262, 159] on div "color-222222" at bounding box center [438, 155] width 11 height 11
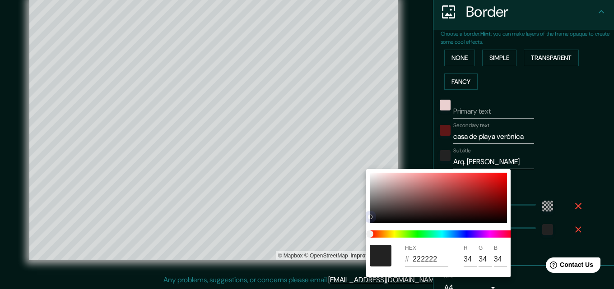
type input "171717"
type input "23"
drag, startPoint x: 370, startPoint y: 218, endPoint x: 371, endPoint y: 227, distance: 9.1
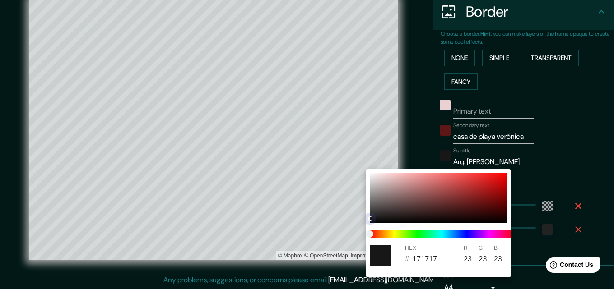
click at [262, 227] on div "HEX # 171717 R 23 G 23 B 23" at bounding box center [438, 223] width 145 height 108
click at [262, 218] on div at bounding box center [438, 198] width 137 height 51
type input "191818"
type input "25"
type input "24"
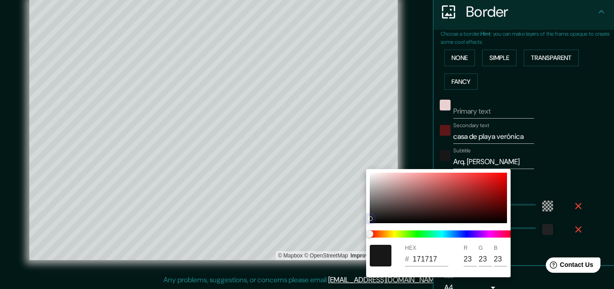
type input "24"
type input "121212"
type input "18"
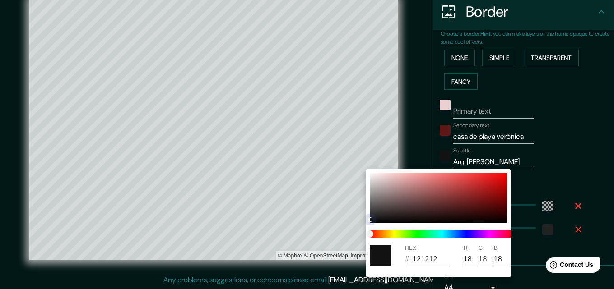
drag, startPoint x: 372, startPoint y: 219, endPoint x: 369, endPoint y: 229, distance: 10.3
click at [262, 229] on div "HEX # 121212 R 18 G 18 B 18" at bounding box center [438, 223] width 145 height 108
click at [262, 154] on div at bounding box center [307, 144] width 614 height 289
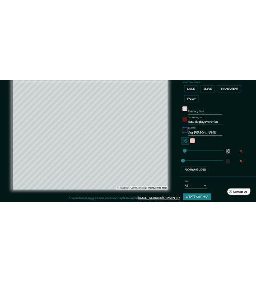
scroll to position [224, 0]
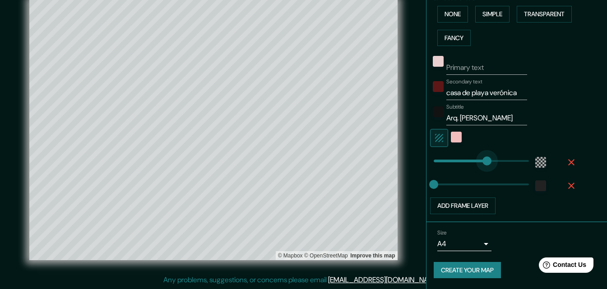
type input "461"
drag, startPoint x: 431, startPoint y: 166, endPoint x: 481, endPoint y: 169, distance: 49.8
type input "66"
drag, startPoint x: 481, startPoint y: 166, endPoint x: 435, endPoint y: 169, distance: 46.2
type input "318"
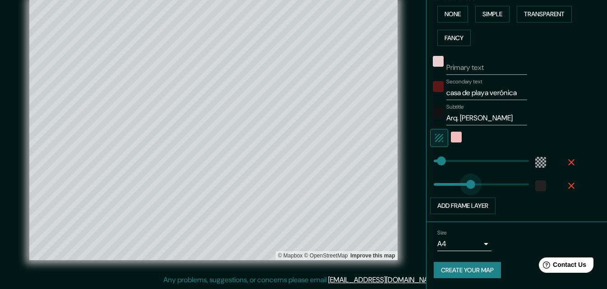
drag, startPoint x: 448, startPoint y: 187, endPoint x: 464, endPoint y: 187, distance: 16.7
type input "0"
drag, startPoint x: 468, startPoint y: 186, endPoint x: 427, endPoint y: 183, distance: 40.7
type input "31"
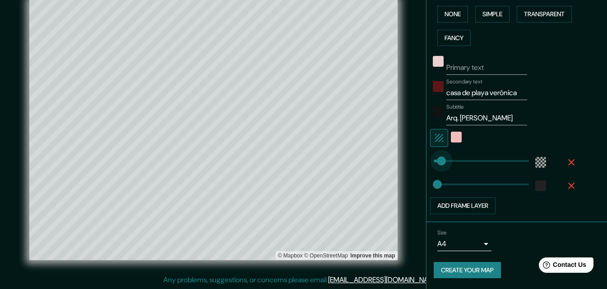
type input "77"
type input "31"
type input "112"
type input "31"
type input "174"
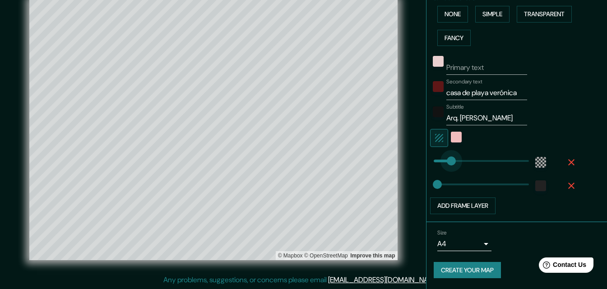
drag, startPoint x: 440, startPoint y: 163, endPoint x: 448, endPoint y: 161, distance: 7.4
drag, startPoint x: 447, startPoint y: 159, endPoint x: 460, endPoint y: 159, distance: 13.6
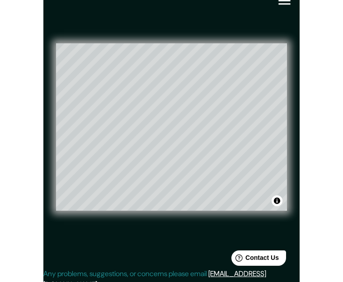
scroll to position [207, 0]
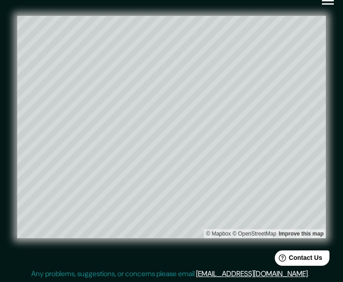
click at [262, 3] on icon "button" at bounding box center [328, 1] width 16 height 16
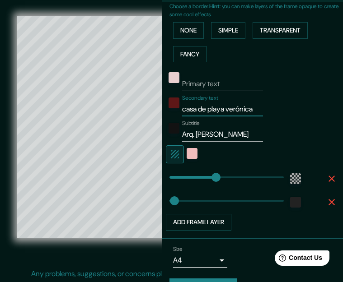
scroll to position [0, 0]
drag, startPoint x: 250, startPoint y: 108, endPoint x: 173, endPoint y: 113, distance: 77.4
click at [173, 113] on div "Secondary text casa de playa verónica" at bounding box center [254, 106] width 177 height 22
click at [235, 133] on input "Arq. [PERSON_NAME]" at bounding box center [222, 134] width 81 height 14
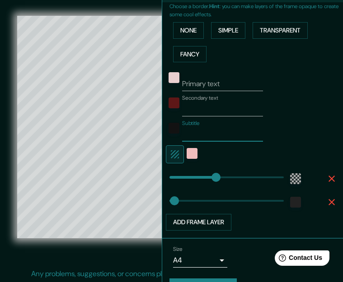
click at [228, 103] on input "Secondary text" at bounding box center [222, 109] width 81 height 14
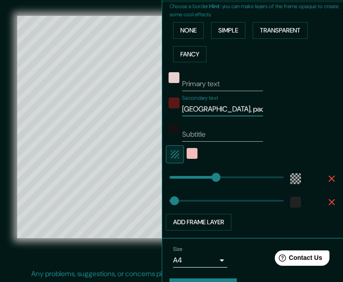
click at [208, 141] on input "Subtitle" at bounding box center [222, 134] width 81 height 14
click at [64, 254] on div "© Mapbox © OpenStreetMap Improve this map" at bounding box center [171, 127] width 308 height 254
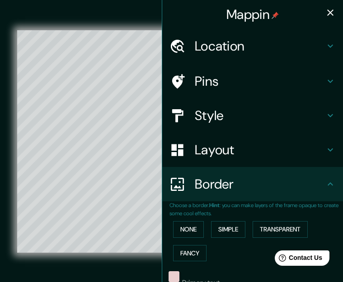
click at [262, 9] on icon "button" at bounding box center [330, 12] width 11 height 11
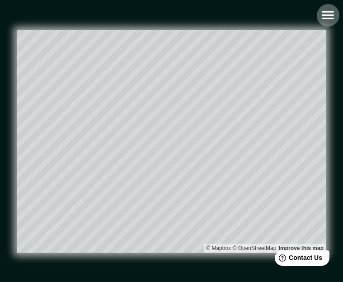
click at [262, 21] on icon "button" at bounding box center [328, 15] width 16 height 16
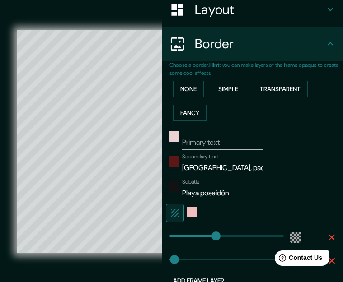
scroll to position [150, 0]
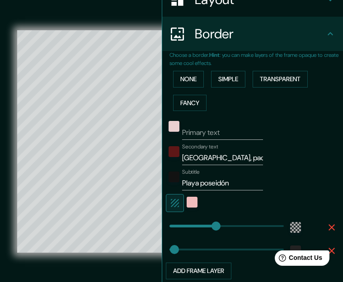
click at [200, 184] on input "Playa poseidón" at bounding box center [222, 183] width 81 height 14
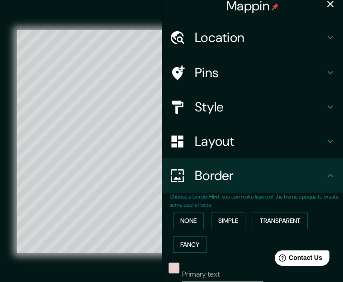
scroll to position [0, 0]
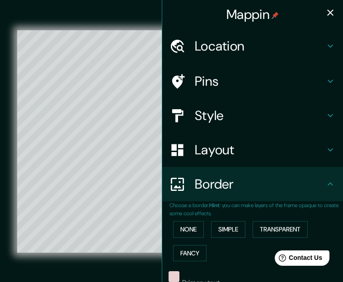
click at [262, 11] on icon "button" at bounding box center [330, 12] width 11 height 11
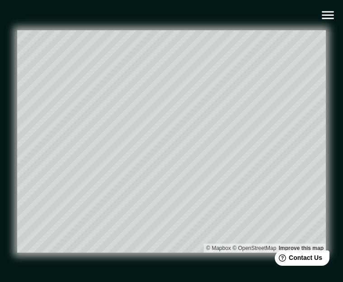
click at [262, 17] on icon "button" at bounding box center [328, 15] width 16 height 16
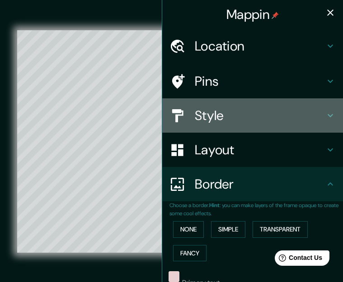
click at [187, 118] on div at bounding box center [181, 116] width 25 height 16
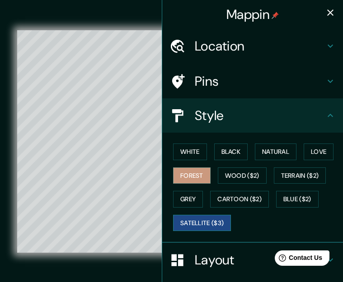
click at [198, 224] on button "Satellite ($3)" at bounding box center [202, 223] width 58 height 17
click at [262, 11] on button "button" at bounding box center [330, 13] width 18 height 18
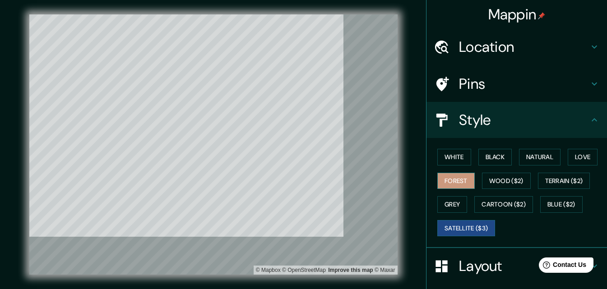
click at [262, 186] on button "Forest" at bounding box center [456, 181] width 37 height 17
click at [262, 159] on button "Black" at bounding box center [496, 157] width 34 height 17
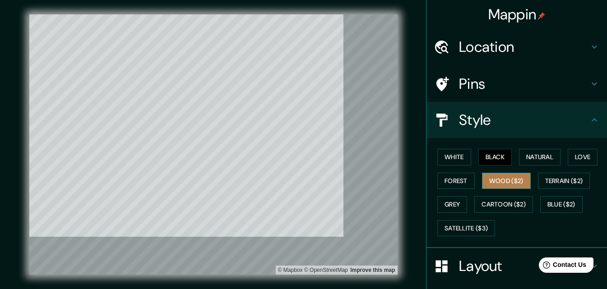
click at [262, 182] on button "Wood ($2)" at bounding box center [506, 181] width 49 height 17
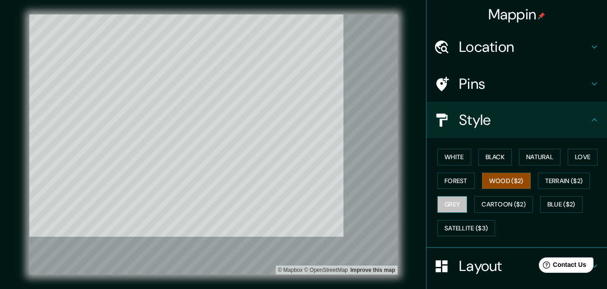
click at [262, 202] on button "Grey" at bounding box center [453, 204] width 30 height 17
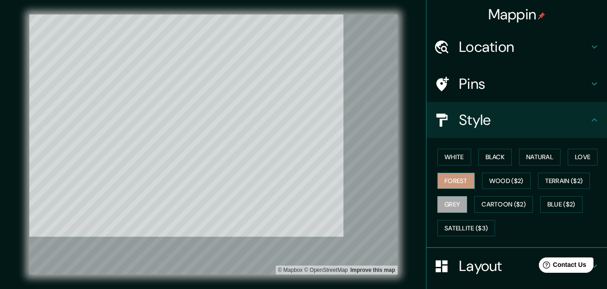
click at [262, 182] on button "Forest" at bounding box center [456, 181] width 37 height 17
click at [262, 224] on button "Satellite ($3)" at bounding box center [467, 228] width 58 height 17
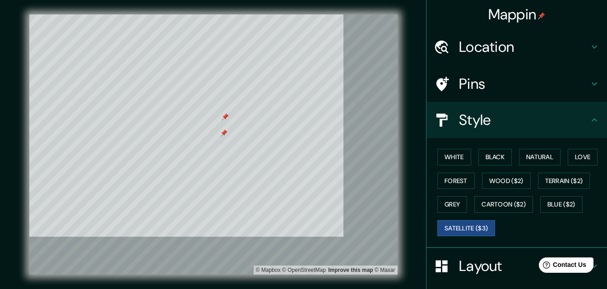
click at [262, 98] on div "Pins" at bounding box center [517, 84] width 181 height 36
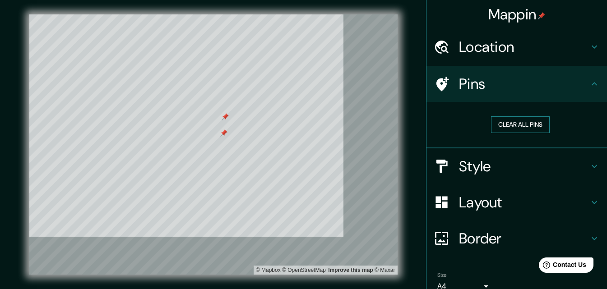
click at [262, 122] on button "Clear all pins" at bounding box center [520, 125] width 59 height 17
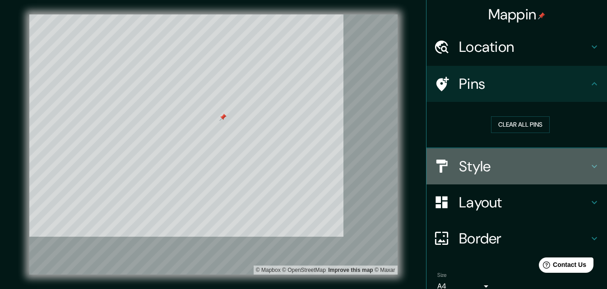
click at [262, 173] on h4 "Style" at bounding box center [524, 167] width 130 height 18
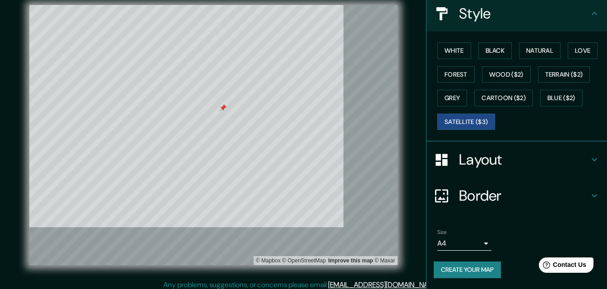
scroll to position [14, 0]
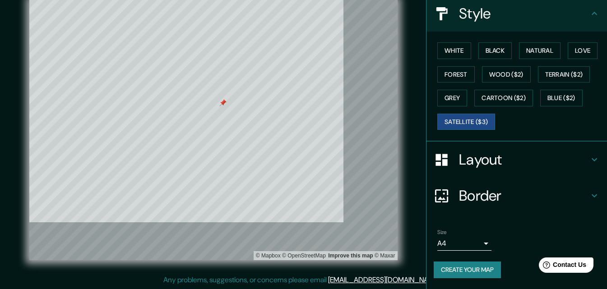
click at [262, 188] on h4 "Border" at bounding box center [524, 196] width 130 height 18
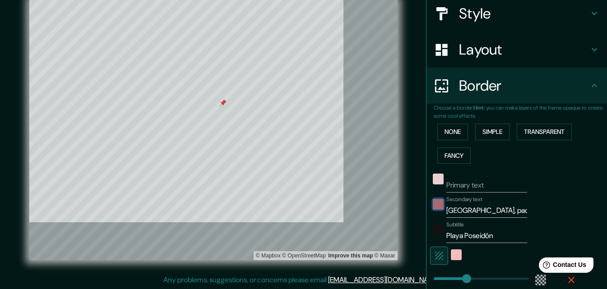
click at [262, 207] on div "color-5E1717" at bounding box center [438, 204] width 11 height 11
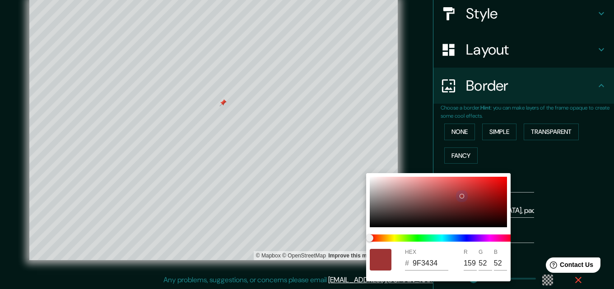
drag, startPoint x: 475, startPoint y: 210, endPoint x: 462, endPoint y: 196, distance: 18.5
click at [262, 196] on div at bounding box center [462, 197] width 4 height 4
click at [262, 195] on div at bounding box center [307, 144] width 614 height 289
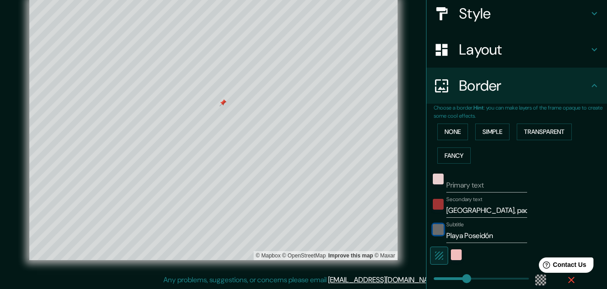
click at [262, 231] on div "color-121212" at bounding box center [438, 229] width 11 height 11
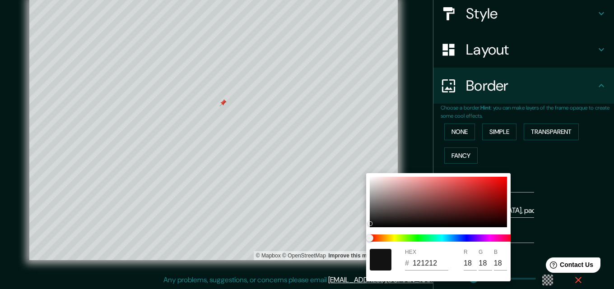
drag, startPoint x: 508, startPoint y: 199, endPoint x: 515, endPoint y: 199, distance: 7.2
click at [262, 199] on div "HEX # 121212 R 18 G 18 B 18" at bounding box center [307, 144] width 614 height 289
click at [262, 197] on div at bounding box center [307, 144] width 614 height 289
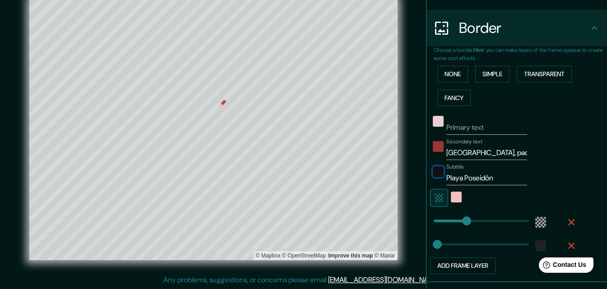
scroll to position [167, 0]
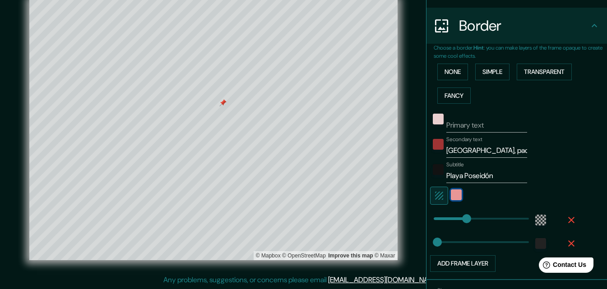
click at [262, 196] on div "color-F1BDBD" at bounding box center [456, 195] width 11 height 11
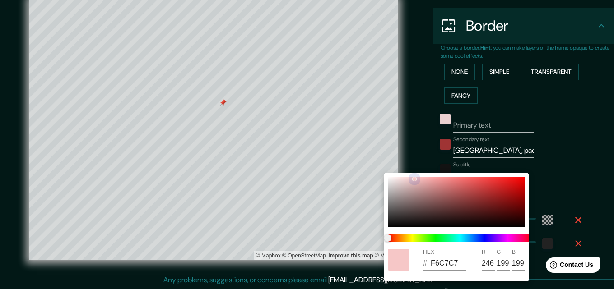
drag, startPoint x: 456, startPoint y: 198, endPoint x: 401, endPoint y: 165, distance: 63.8
click at [262, 165] on div "HEX # F6C7C7 R 246 G 199 B 199" at bounding box center [307, 144] width 614 height 289
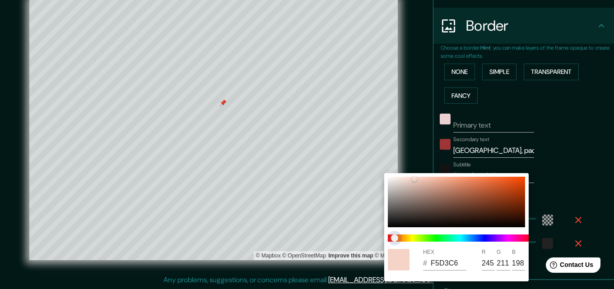
drag, startPoint x: 389, startPoint y: 234, endPoint x: 395, endPoint y: 238, distance: 6.9
click at [262, 238] on span "color slider" at bounding box center [394, 238] width 7 height 7
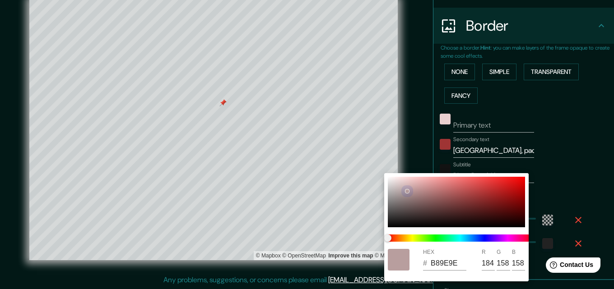
drag, startPoint x: 490, startPoint y: 223, endPoint x: 415, endPoint y: 186, distance: 83.6
click at [262, 191] on div at bounding box center [456, 202] width 137 height 51
drag, startPoint x: 593, startPoint y: 182, endPoint x: 609, endPoint y: 190, distance: 18.2
click at [262, 189] on div at bounding box center [307, 144] width 614 height 289
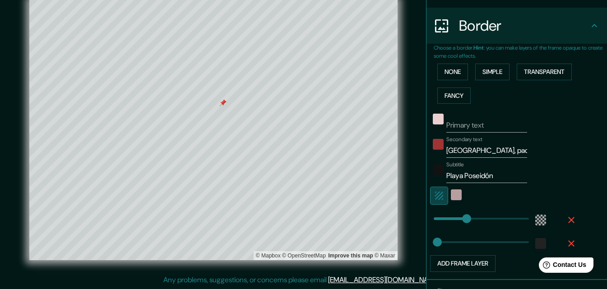
click at [262, 196] on icon "button" at bounding box center [439, 196] width 11 height 11
click at [262, 196] on div at bounding box center [504, 196] width 148 height 18
click at [262, 193] on icon "button" at bounding box center [439, 196] width 11 height 11
click at [262, 196] on div "white" at bounding box center [456, 195] width 11 height 11
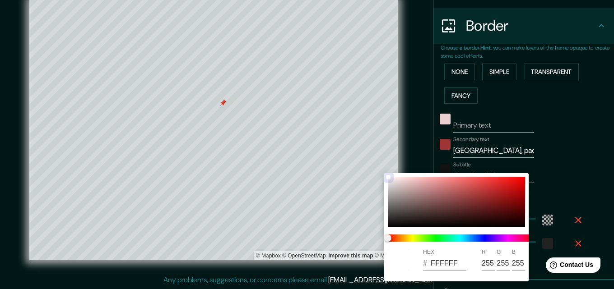
click at [262, 193] on div at bounding box center [456, 202] width 137 height 51
click at [262, 181] on div at bounding box center [456, 202] width 137 height 51
drag, startPoint x: 405, startPoint y: 185, endPoint x: 420, endPoint y: 183, distance: 15.5
click at [262, 183] on div at bounding box center [456, 202] width 137 height 51
click at [262, 179] on div at bounding box center [307, 144] width 614 height 289
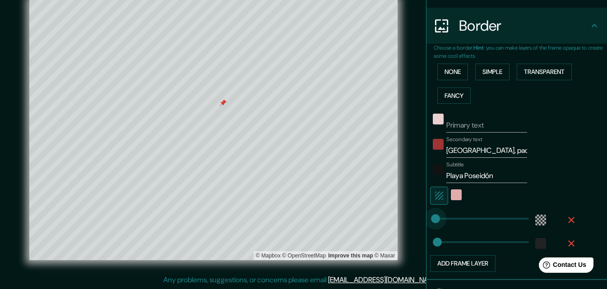
drag, startPoint x: 452, startPoint y: 218, endPoint x: 429, endPoint y: 218, distance: 22.6
click at [262, 218] on span at bounding box center [449, 219] width 9 height 9
drag, startPoint x: 443, startPoint y: 243, endPoint x: 423, endPoint y: 239, distance: 20.4
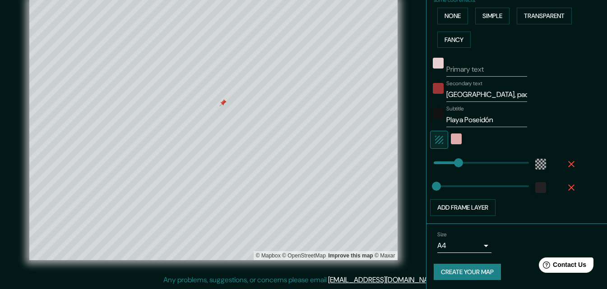
scroll to position [224, 0]
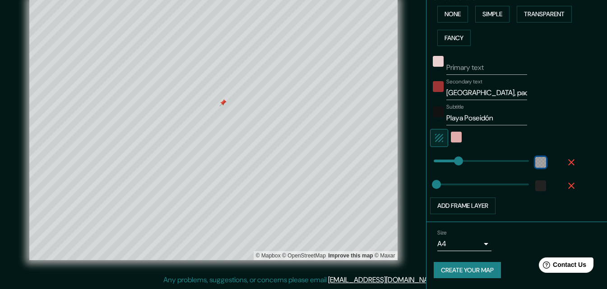
click at [262, 166] on div "color-55555544" at bounding box center [541, 162] width 11 height 11
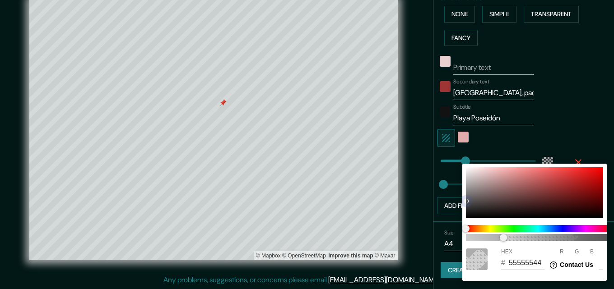
click at [262, 194] on div at bounding box center [534, 193] width 137 height 51
click at [262, 127] on div at bounding box center [307, 144] width 614 height 289
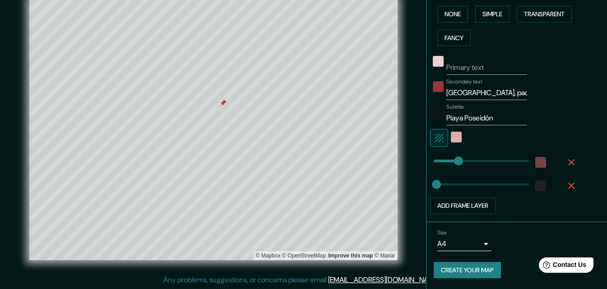
click at [262, 160] on icon "button" at bounding box center [571, 162] width 11 height 11
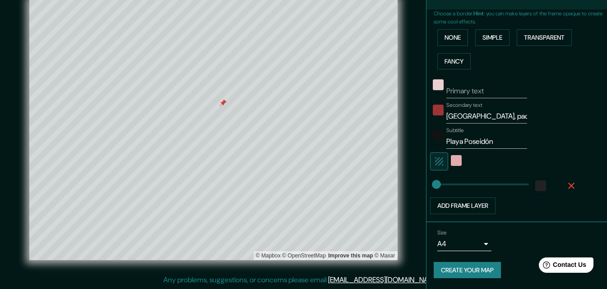
scroll to position [201, 0]
click at [262, 186] on icon "button" at bounding box center [571, 186] width 11 height 11
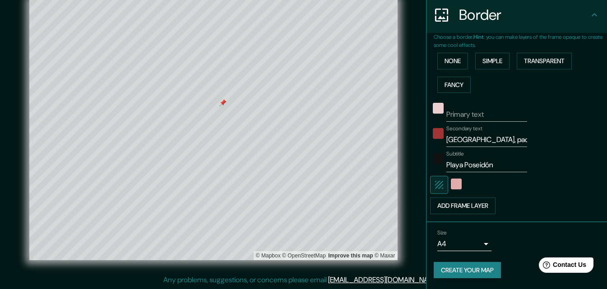
scroll to position [177, 0]
click at [262, 187] on div "color-E1ACAC" at bounding box center [456, 184] width 11 height 11
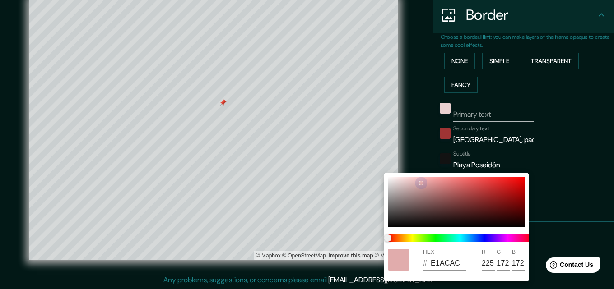
drag, startPoint x: 412, startPoint y: 201, endPoint x: 428, endPoint y: 215, distance: 20.5
click at [262, 202] on div at bounding box center [456, 202] width 137 height 51
click at [262, 179] on div at bounding box center [456, 202] width 137 height 51
click at [262, 151] on div at bounding box center [307, 144] width 614 height 289
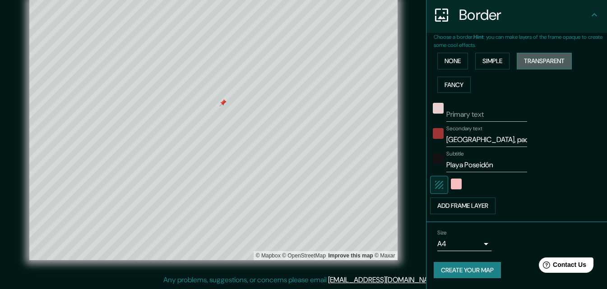
click at [262, 61] on button "Transparent" at bounding box center [544, 61] width 55 height 17
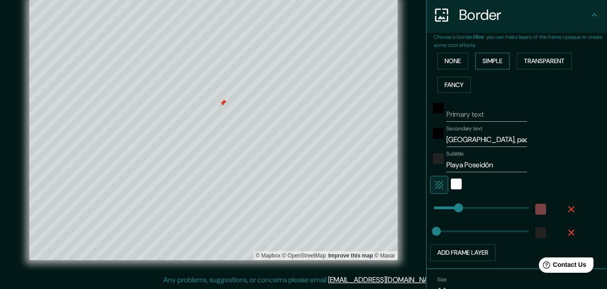
click at [262, 60] on button "Simple" at bounding box center [493, 61] width 34 height 17
click at [262, 79] on button "Fancy" at bounding box center [454, 85] width 33 height 17
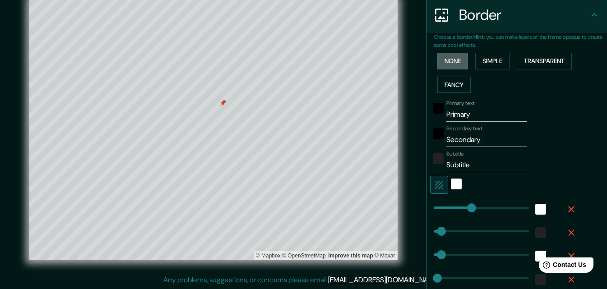
click at [262, 63] on button "None" at bounding box center [453, 61] width 31 height 17
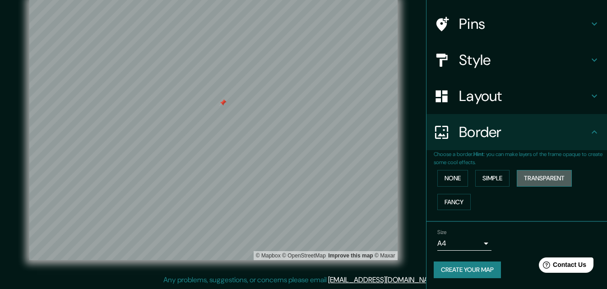
click at [262, 177] on button "Transparent" at bounding box center [544, 178] width 55 height 17
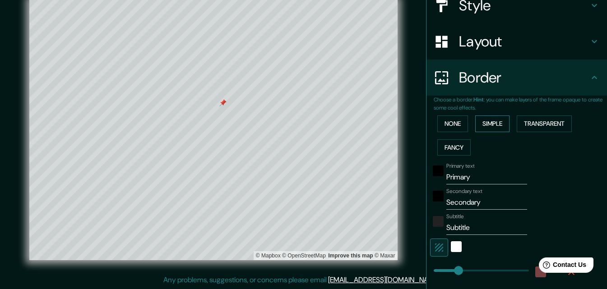
scroll to position [150, 0]
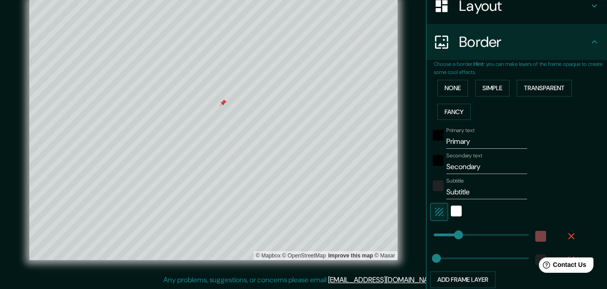
click at [262, 140] on input "Primary" at bounding box center [487, 142] width 81 height 14
click at [262, 141] on input "Primary" at bounding box center [487, 142] width 81 height 14
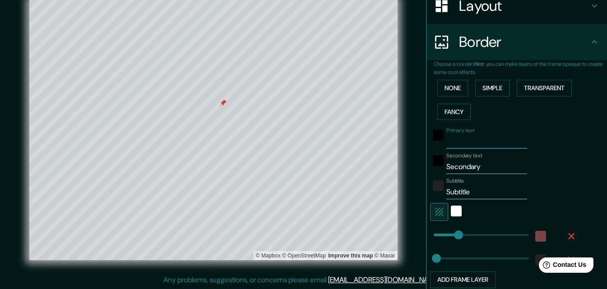
click at [262, 166] on input "Secondary" at bounding box center [487, 167] width 81 height 14
click at [262, 196] on input "Subtitle" at bounding box center [487, 192] width 81 height 14
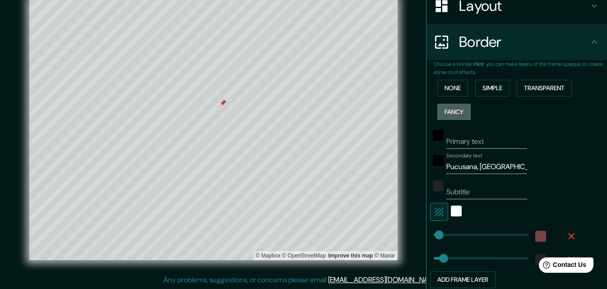
click at [262, 114] on button "Fancy" at bounding box center [454, 112] width 33 height 17
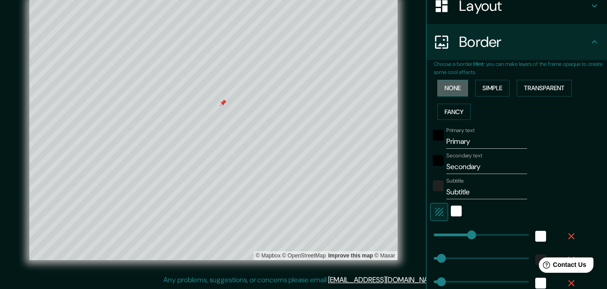
click at [262, 85] on button "None" at bounding box center [453, 88] width 31 height 17
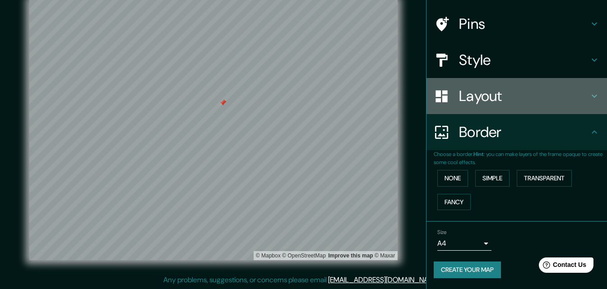
click at [262, 91] on h4 "Layout" at bounding box center [524, 96] width 130 height 18
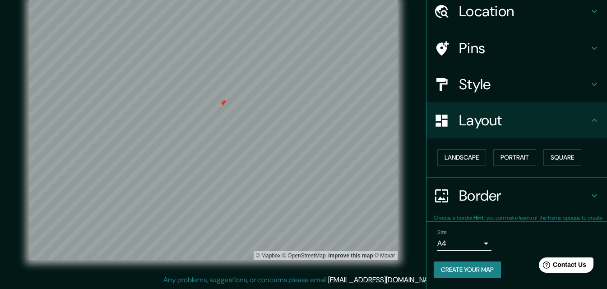
scroll to position [35, 0]
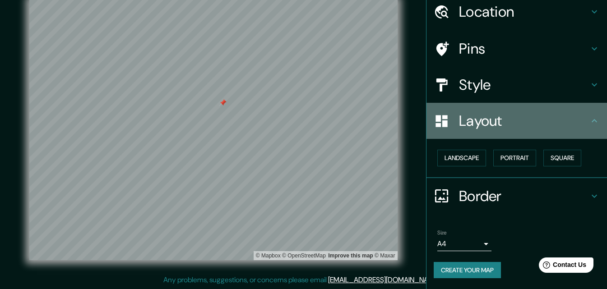
drag, startPoint x: 503, startPoint y: 110, endPoint x: 503, endPoint y: 117, distance: 6.3
click at [262, 111] on div "Layout" at bounding box center [517, 121] width 181 height 36
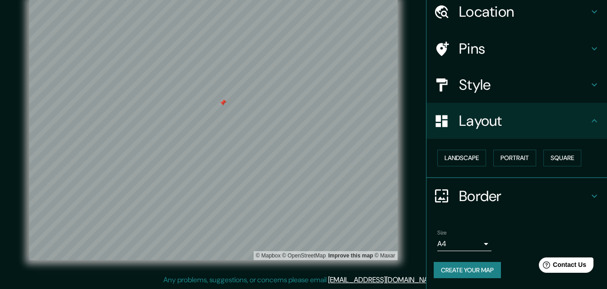
click at [262, 191] on h4 "Border" at bounding box center [524, 196] width 130 height 18
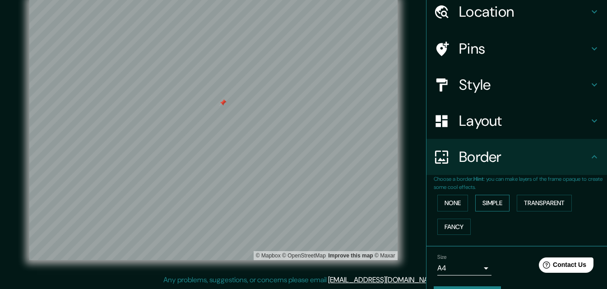
click at [262, 210] on button "Simple" at bounding box center [493, 203] width 34 height 17
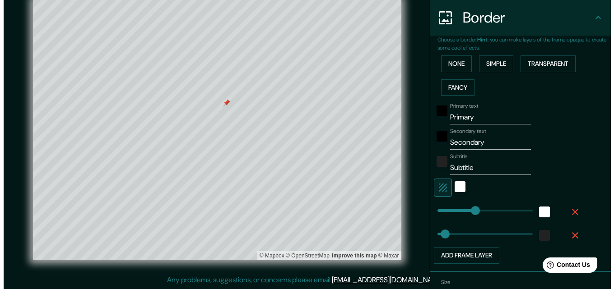
scroll to position [186, 0]
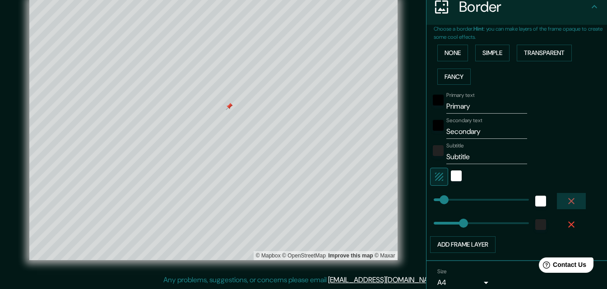
click at [262, 201] on icon "button" at bounding box center [571, 201] width 11 height 11
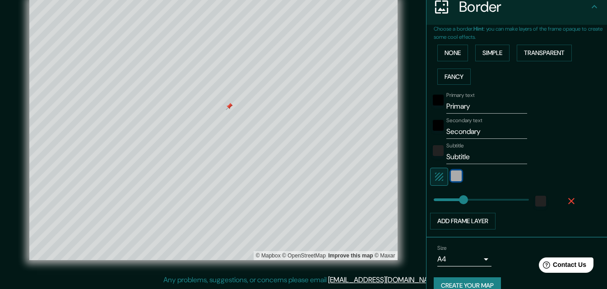
click at [262, 178] on div "white" at bounding box center [456, 176] width 11 height 11
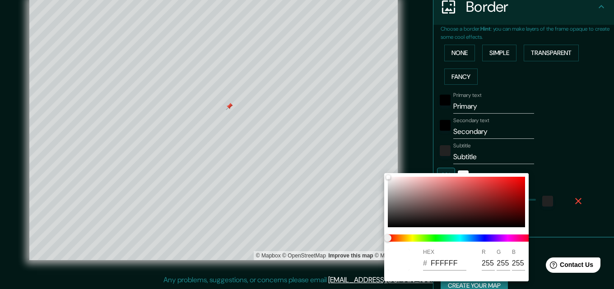
click at [262, 148] on div at bounding box center [307, 144] width 614 height 289
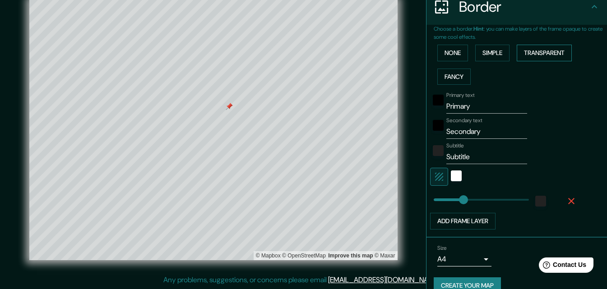
click at [262, 55] on button "Transparent" at bounding box center [544, 53] width 55 height 17
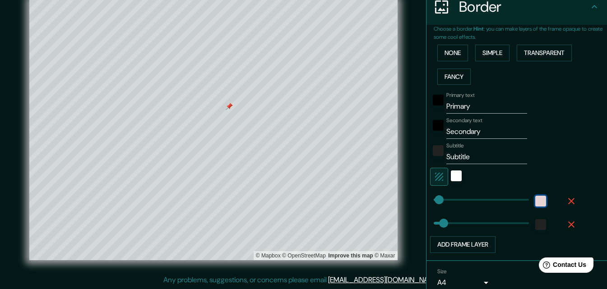
click at [262, 201] on div "color-7A4343" at bounding box center [541, 201] width 11 height 11
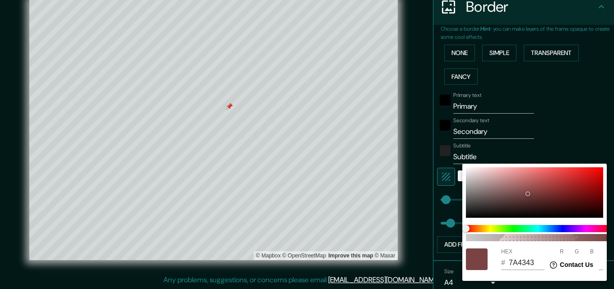
click at [262, 119] on div at bounding box center [307, 144] width 614 height 289
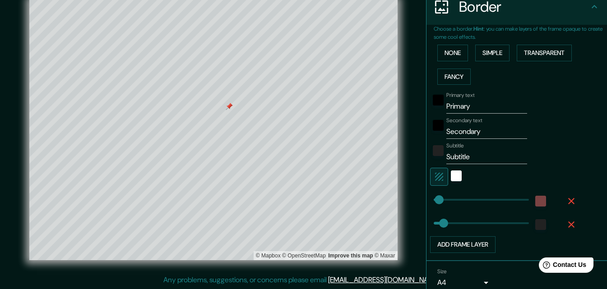
click at [262, 199] on icon "button" at bounding box center [571, 201] width 11 height 11
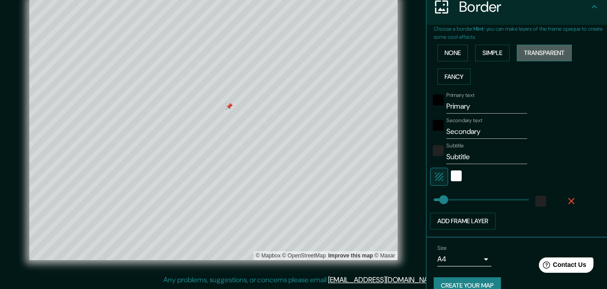
click at [262, 53] on button "Transparent" at bounding box center [544, 53] width 55 height 17
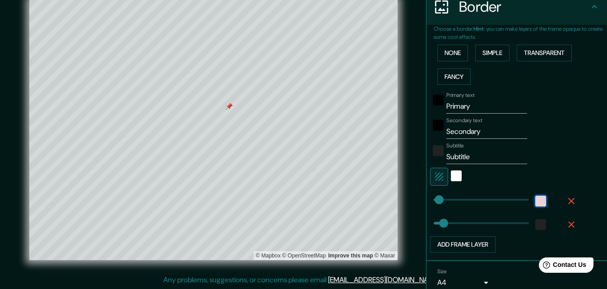
click at [262, 199] on div "color-7A4343" at bounding box center [541, 201] width 11 height 11
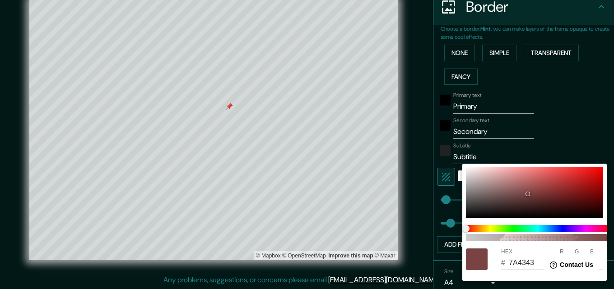
click at [262, 243] on div "100" at bounding box center [538, 233] width 152 height 23
click at [262, 238] on span "100" at bounding box center [538, 237] width 145 height 7
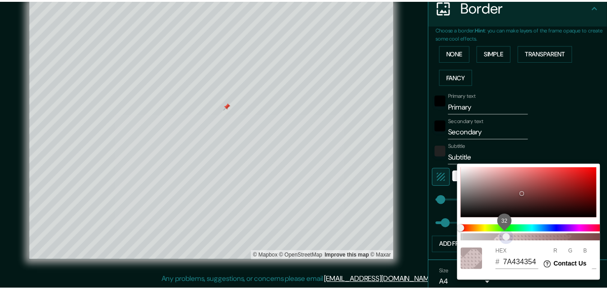
scroll to position [0, 7]
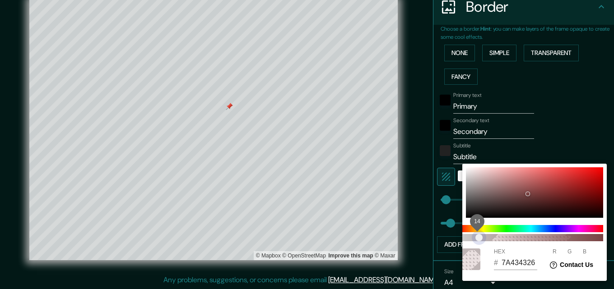
drag, startPoint x: 513, startPoint y: 238, endPoint x: 481, endPoint y: 239, distance: 32.1
click at [262, 239] on span "14" at bounding box center [479, 237] width 7 height 7
click at [262, 114] on div at bounding box center [307, 144] width 614 height 289
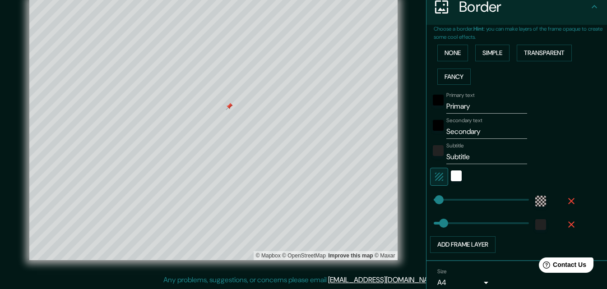
click at [262, 107] on input "Primary" at bounding box center [487, 106] width 81 height 14
click at [262, 133] on input "Secondary" at bounding box center [487, 132] width 81 height 14
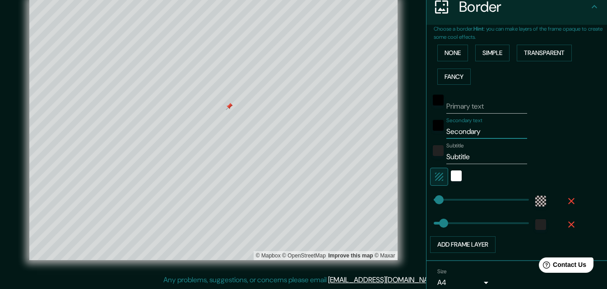
click at [262, 133] on input "Secondary" at bounding box center [487, 132] width 81 height 14
click at [262, 154] on input "Subtitle" at bounding box center [487, 157] width 81 height 14
click at [262, 132] on input "[GEOGRAPHIC_DATA], pucusana" at bounding box center [487, 132] width 81 height 14
click at [262, 135] on input "[GEOGRAPHIC_DATA], Pucusana" at bounding box center [487, 132] width 81 height 14
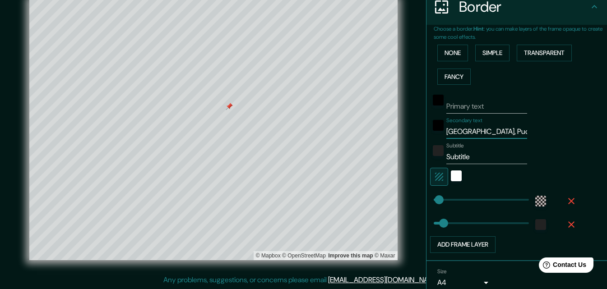
click at [262, 135] on input "[GEOGRAPHIC_DATA], Pucusana" at bounding box center [487, 132] width 81 height 14
click at [262, 159] on input "Subtitle" at bounding box center [487, 157] width 81 height 14
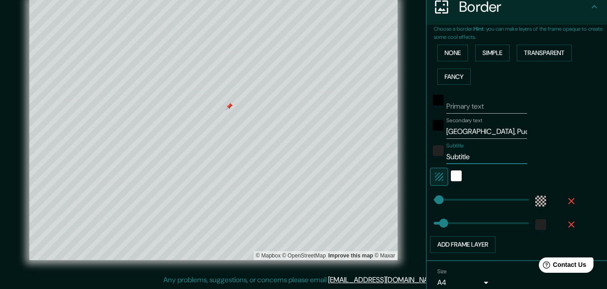
paste input "[GEOGRAPHIC_DATA], Pucusana"
click at [262, 132] on input "[GEOGRAPHIC_DATA], Pucusana" at bounding box center [487, 132] width 81 height 14
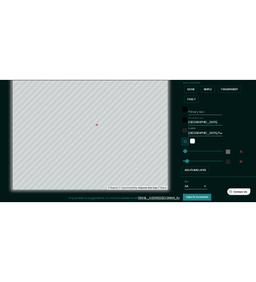
scroll to position [0, 0]
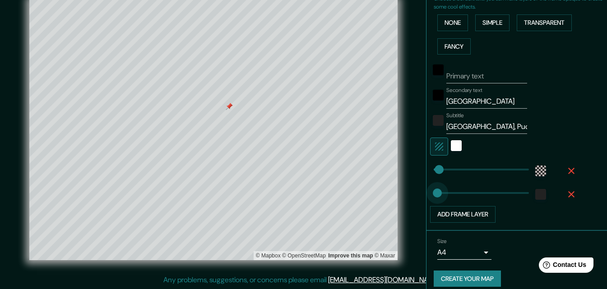
drag, startPoint x: 438, startPoint y: 192, endPoint x: 431, endPoint y: 193, distance: 7.3
drag, startPoint x: 431, startPoint y: 175, endPoint x: 437, endPoint y: 176, distance: 5.6
drag, startPoint x: 438, startPoint y: 171, endPoint x: 449, endPoint y: 172, distance: 11.3
drag, startPoint x: 449, startPoint y: 172, endPoint x: 469, endPoint y: 173, distance: 19.5
drag, startPoint x: 469, startPoint y: 173, endPoint x: 499, endPoint y: 172, distance: 29.9
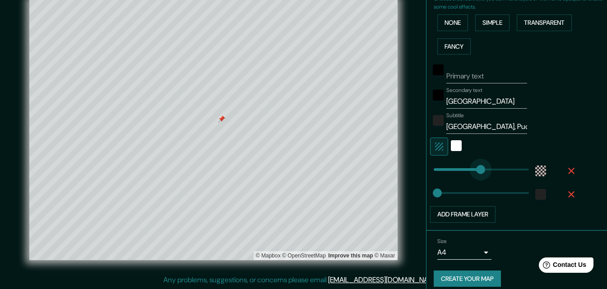
drag, startPoint x: 499, startPoint y: 169, endPoint x: 473, endPoint y: 169, distance: 26.2
drag, startPoint x: 473, startPoint y: 169, endPoint x: 431, endPoint y: 170, distance: 42.5
drag, startPoint x: 431, startPoint y: 170, endPoint x: 474, endPoint y: 172, distance: 43.4
drag, startPoint x: 474, startPoint y: 172, endPoint x: 456, endPoint y: 170, distance: 18.1
click at [262, 170] on span at bounding box center [462, 169] width 9 height 9
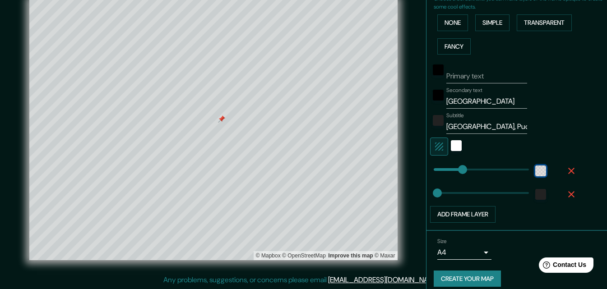
click at [262, 174] on div "color-7A434326" at bounding box center [541, 171] width 11 height 11
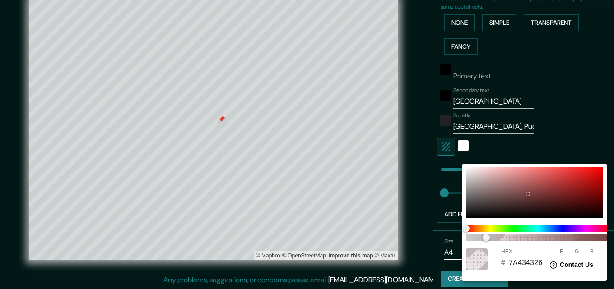
click at [262, 141] on div at bounding box center [307, 144] width 614 height 289
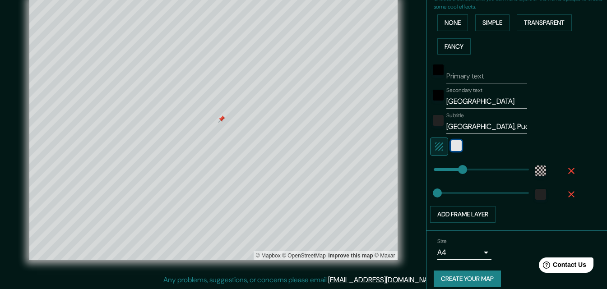
click at [262, 150] on div "white" at bounding box center [456, 145] width 11 height 11
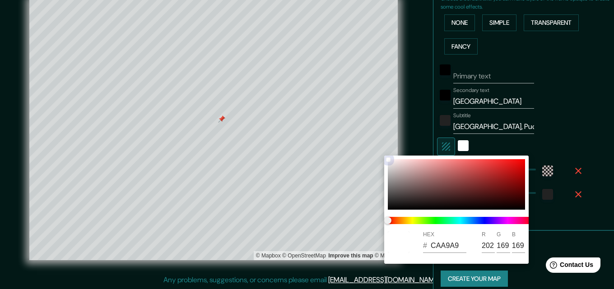
drag, startPoint x: 401, startPoint y: 173, endPoint x: 411, endPoint y: 170, distance: 10.3
click at [262, 170] on div at bounding box center [456, 184] width 137 height 51
click at [262, 172] on div at bounding box center [408, 173] width 4 height 4
drag, startPoint x: 406, startPoint y: 173, endPoint x: 411, endPoint y: 165, distance: 9.1
click at [262, 171] on div at bounding box center [408, 173] width 4 height 4
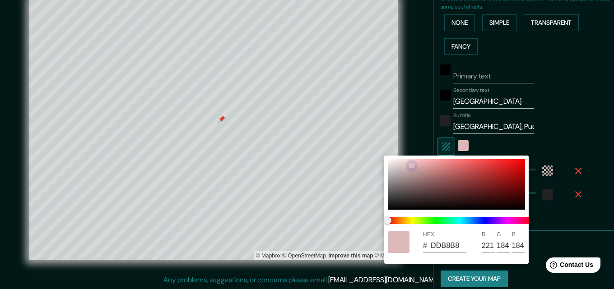
click at [262, 166] on div at bounding box center [412, 166] width 4 height 4
click at [262, 132] on div at bounding box center [307, 144] width 614 height 289
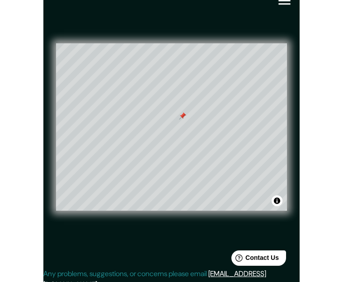
scroll to position [191, 0]
